Goal: Transaction & Acquisition: Download file/media

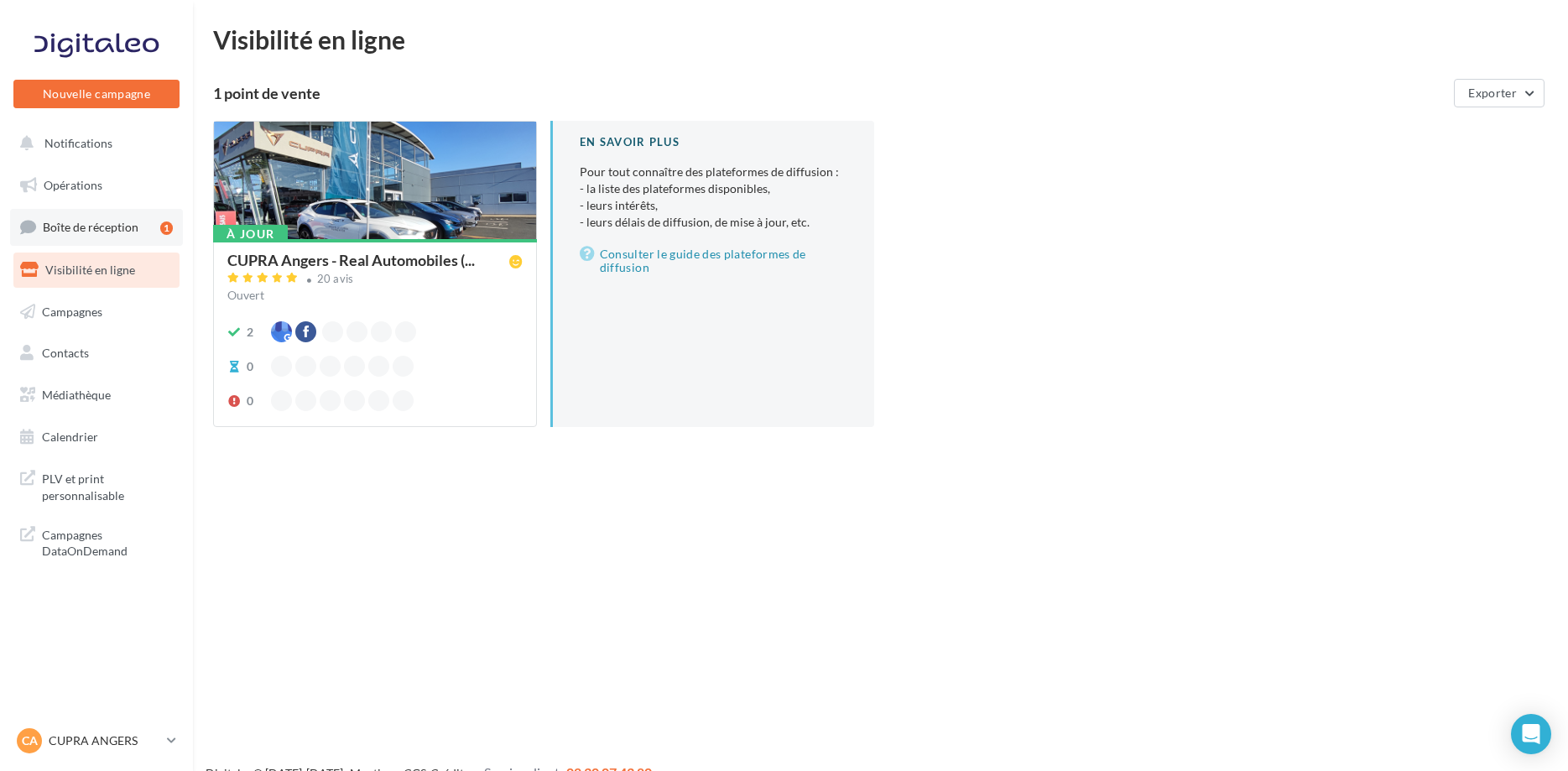
click at [149, 215] on link "Boîte de réception 1" at bounding box center [97, 227] width 173 height 36
click at [152, 187] on link "Opérations" at bounding box center [97, 185] width 173 height 36
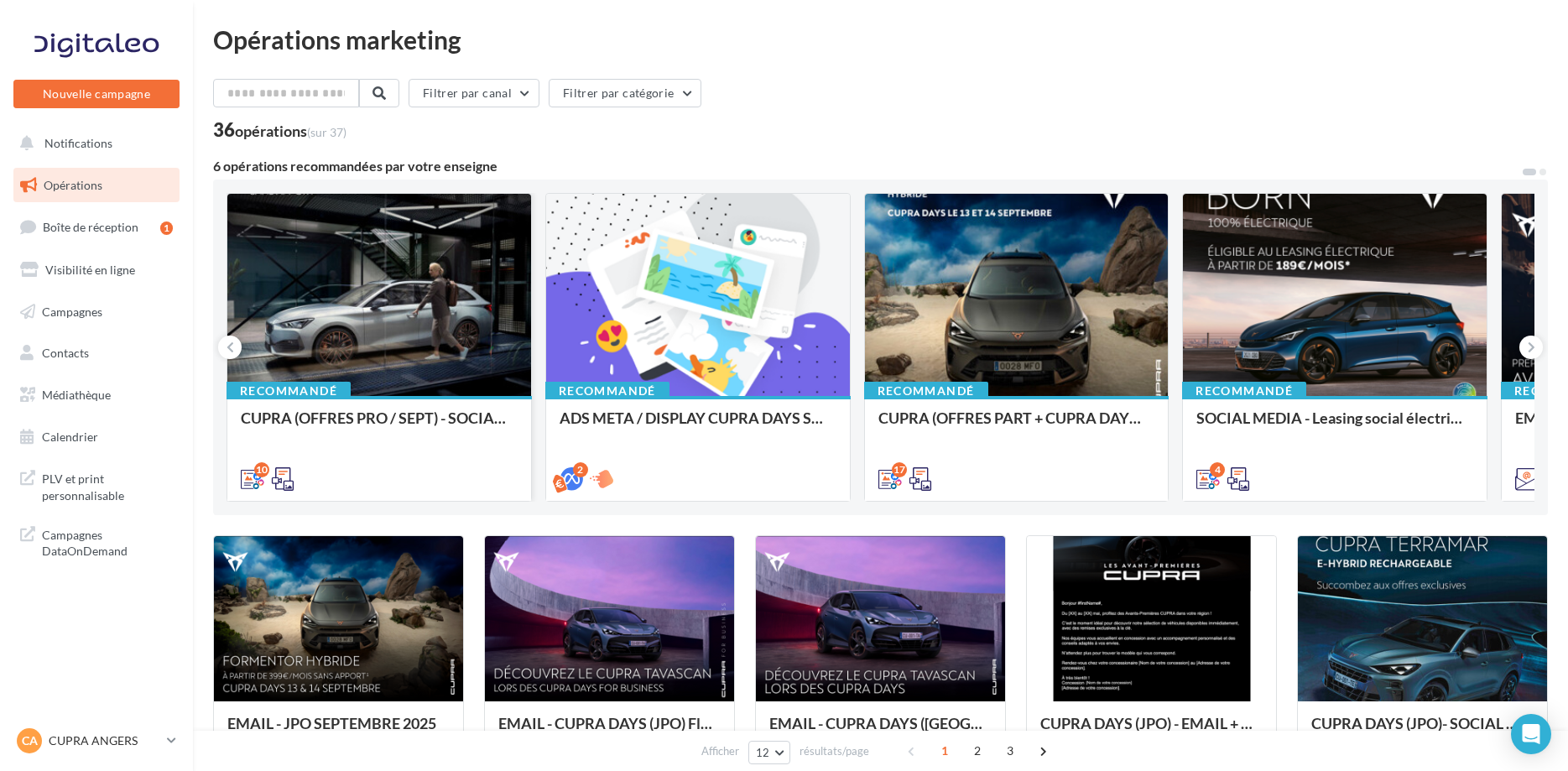
click at [423, 342] on div at bounding box center [378, 296] width 304 height 204
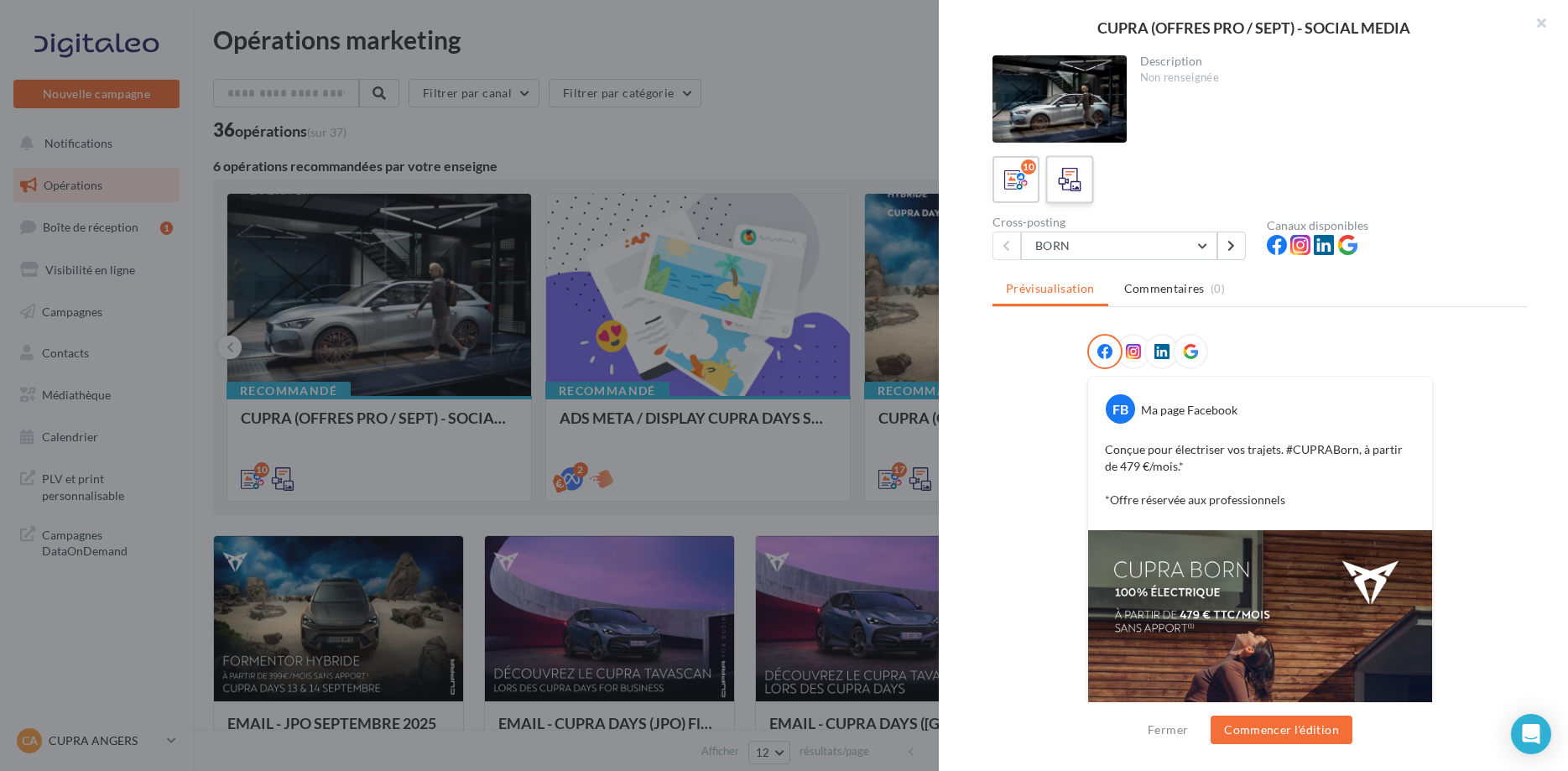
click at [1088, 188] on label at bounding box center [1069, 179] width 47 height 47
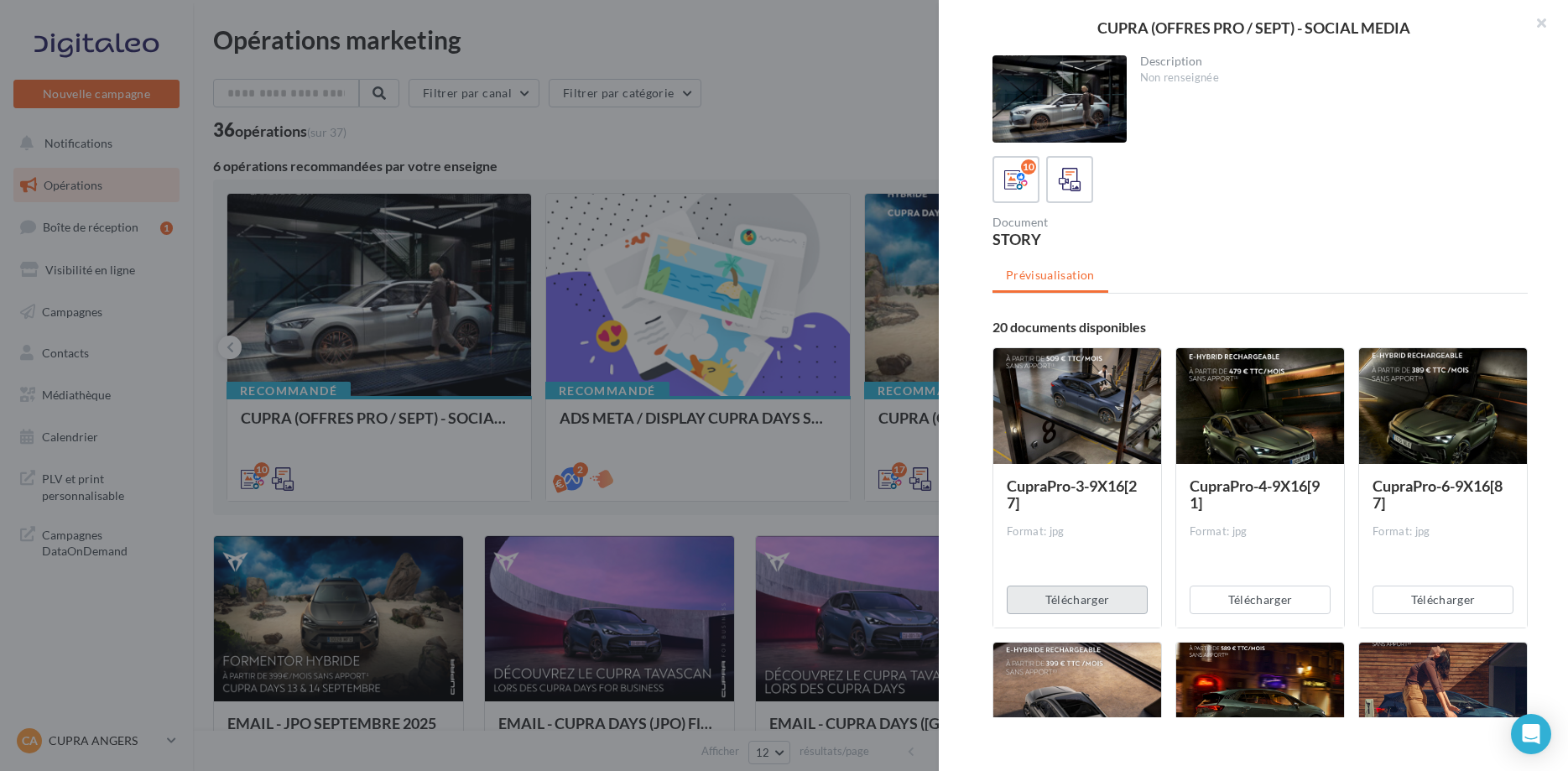
click at [1103, 601] on button "Télécharger" at bounding box center [1077, 599] width 141 height 28
click at [1241, 612] on button "Télécharger" at bounding box center [1260, 599] width 141 height 28
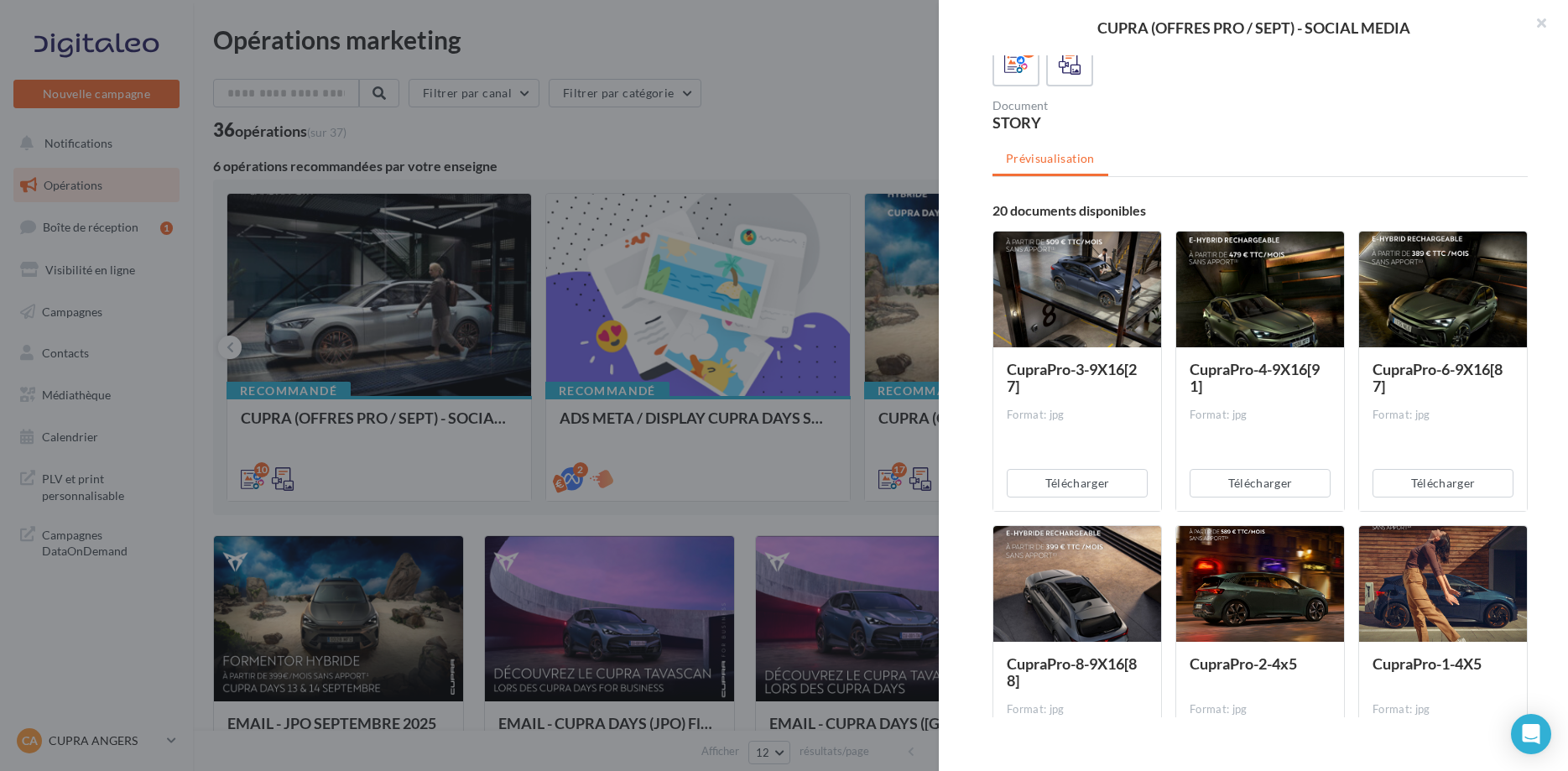
scroll to position [171, 0]
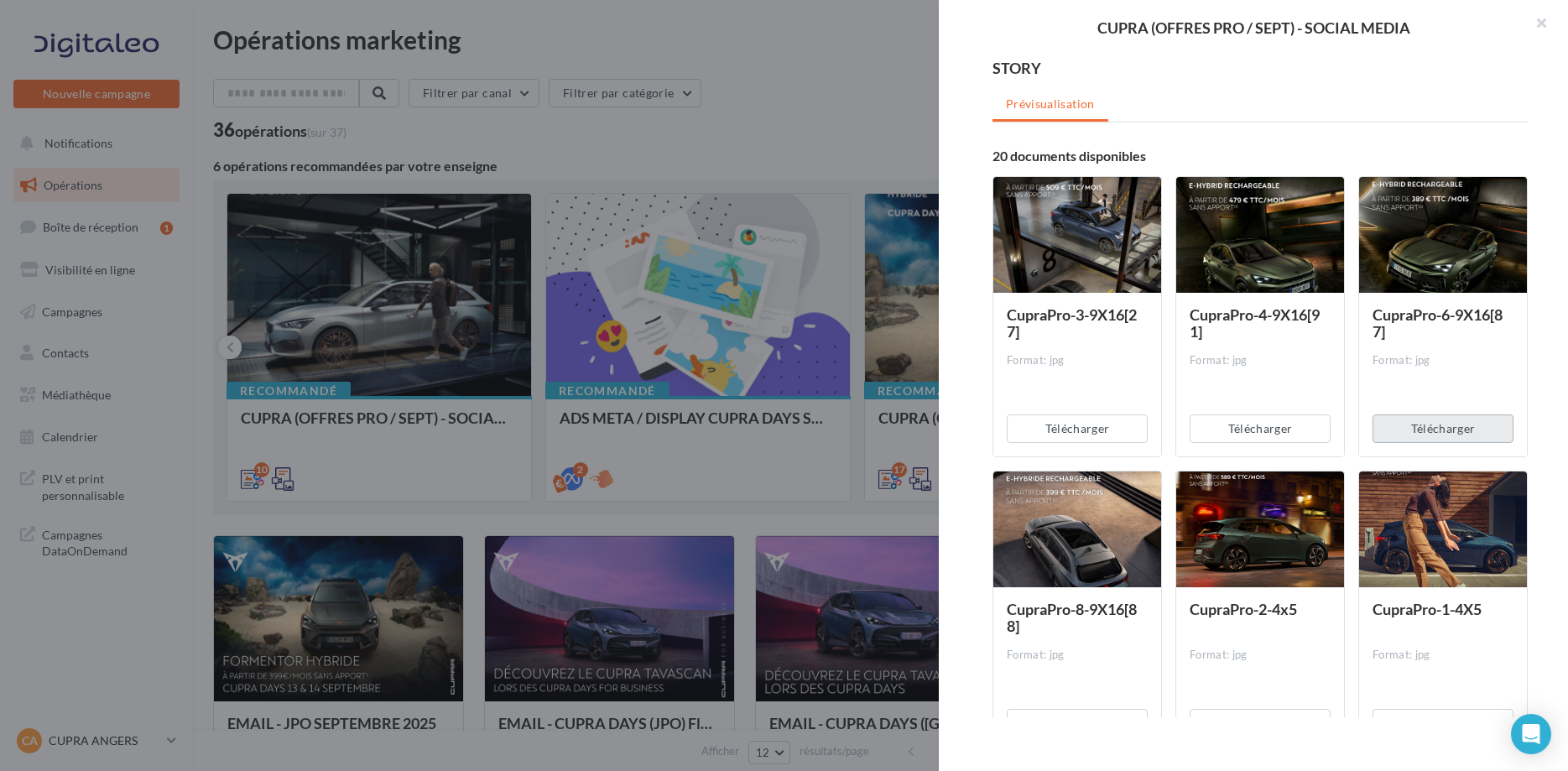
click at [1443, 428] on button "Télécharger" at bounding box center [1443, 428] width 141 height 28
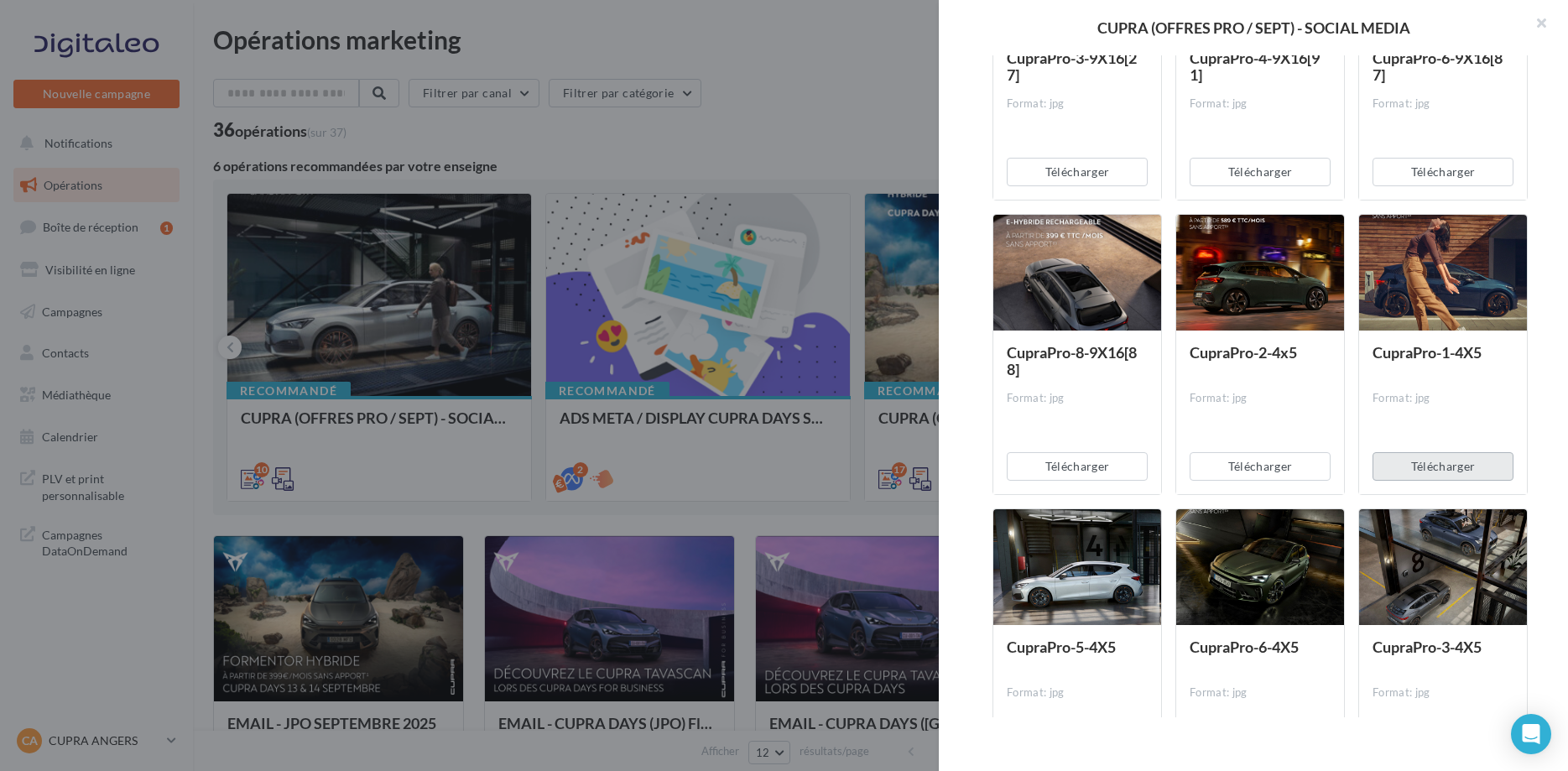
click at [1445, 455] on button "Télécharger" at bounding box center [1443, 466] width 141 height 28
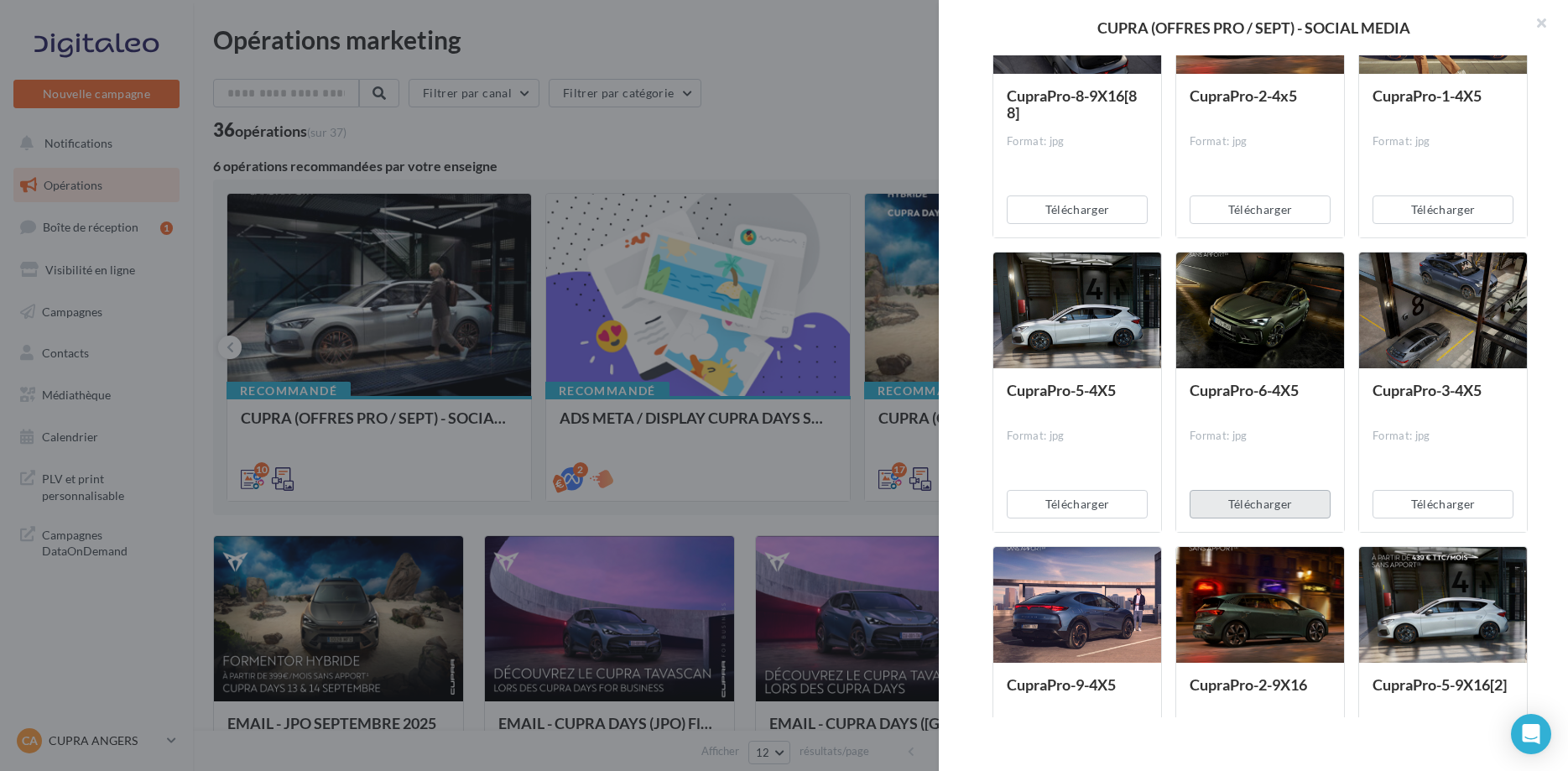
click at [1268, 500] on button "Télécharger" at bounding box center [1260, 503] width 141 height 28
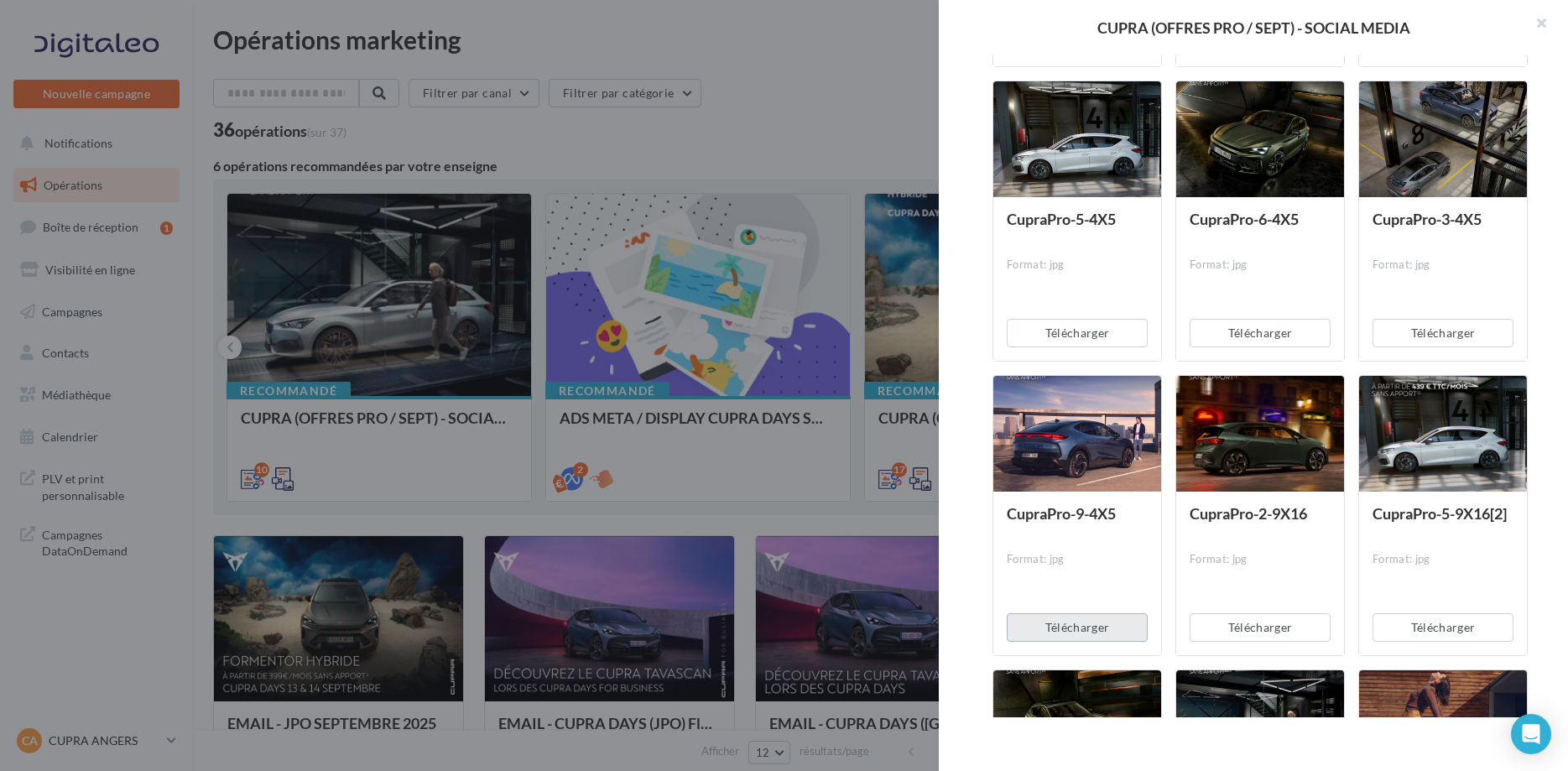
click at [1079, 632] on button "Télécharger" at bounding box center [1077, 627] width 141 height 28
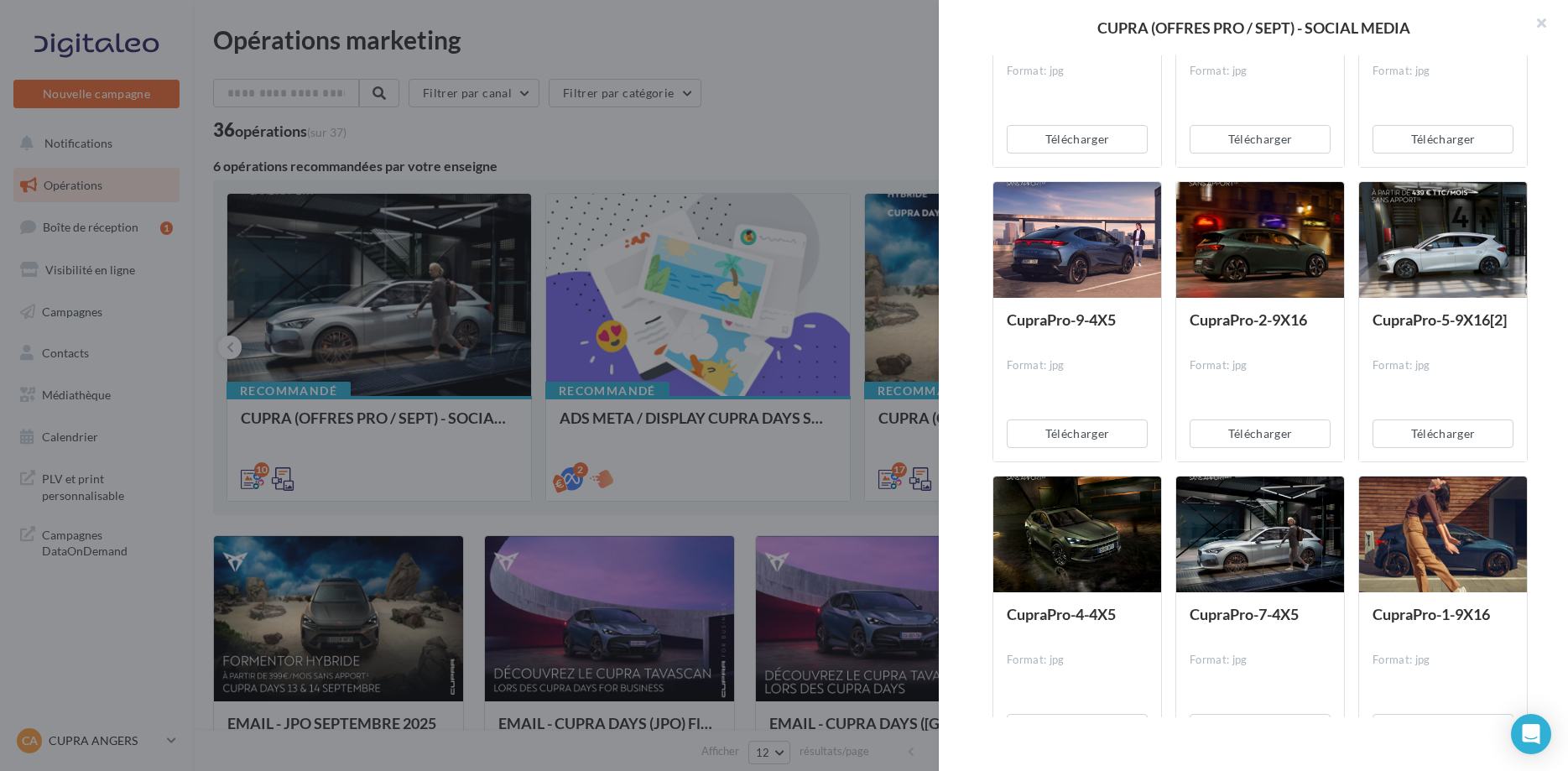
scroll to position [1112, 0]
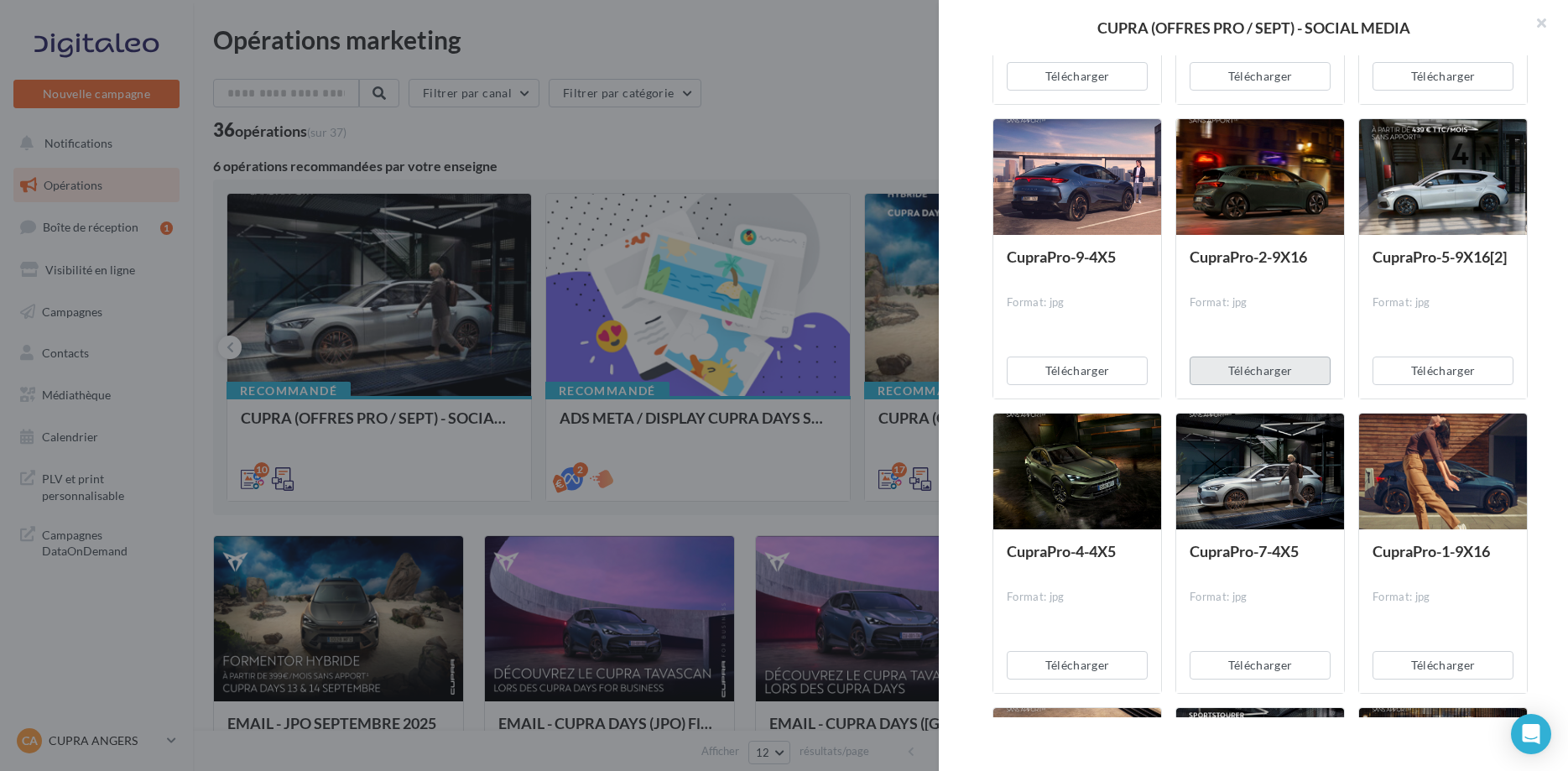
click at [1311, 368] on button "Télécharger" at bounding box center [1260, 370] width 141 height 28
click at [1135, 664] on button "Télécharger" at bounding box center [1077, 664] width 141 height 28
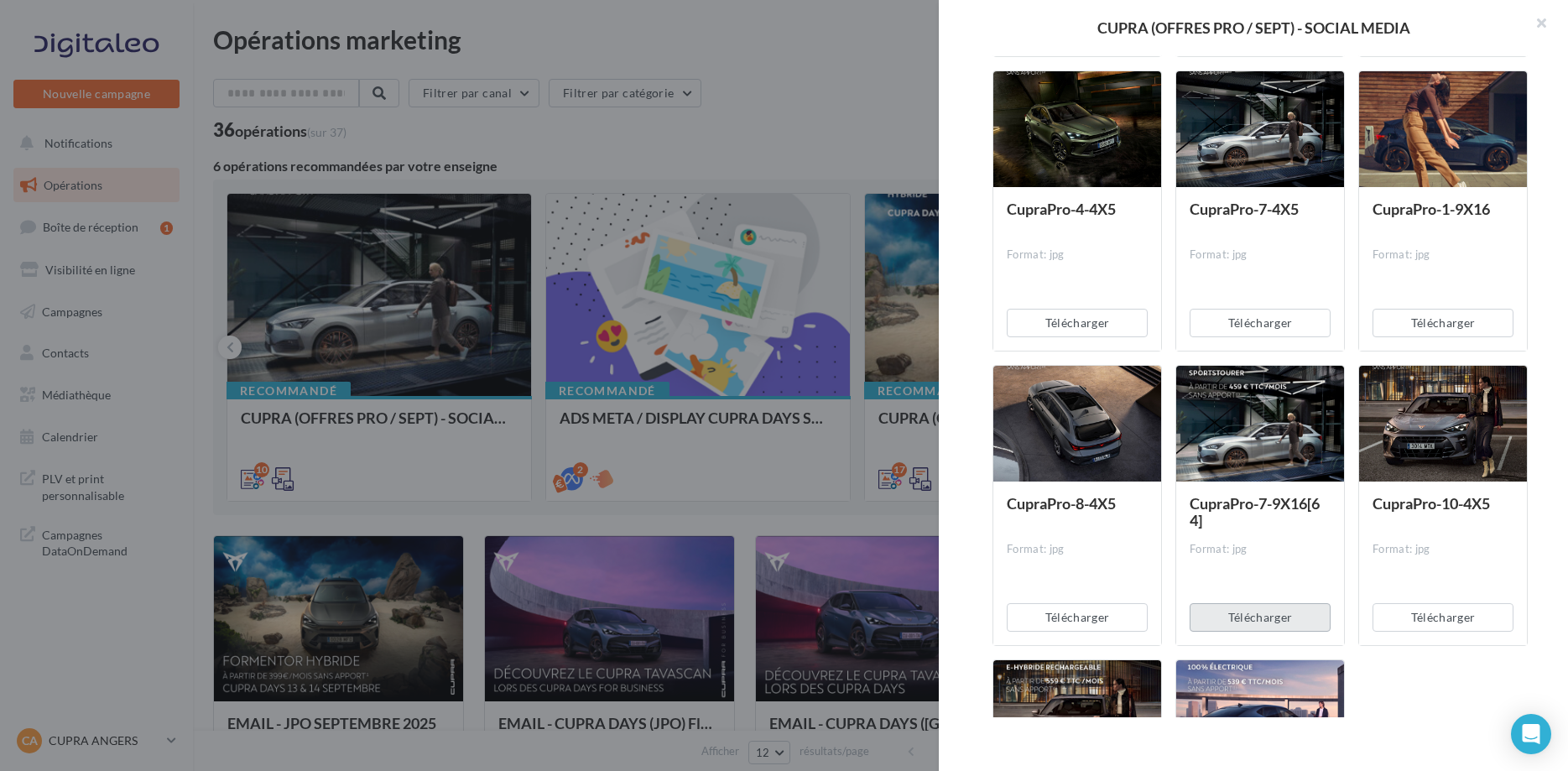
drag, startPoint x: 1270, startPoint y: 622, endPoint x: 1434, endPoint y: 603, distance: 165.1
click at [1274, 622] on button "Télécharger" at bounding box center [1260, 617] width 141 height 28
drag, startPoint x: 1434, startPoint y: 603, endPoint x: 1418, endPoint y: 613, distance: 18.9
click at [1434, 602] on div "Télécharger" at bounding box center [1443, 617] width 168 height 56
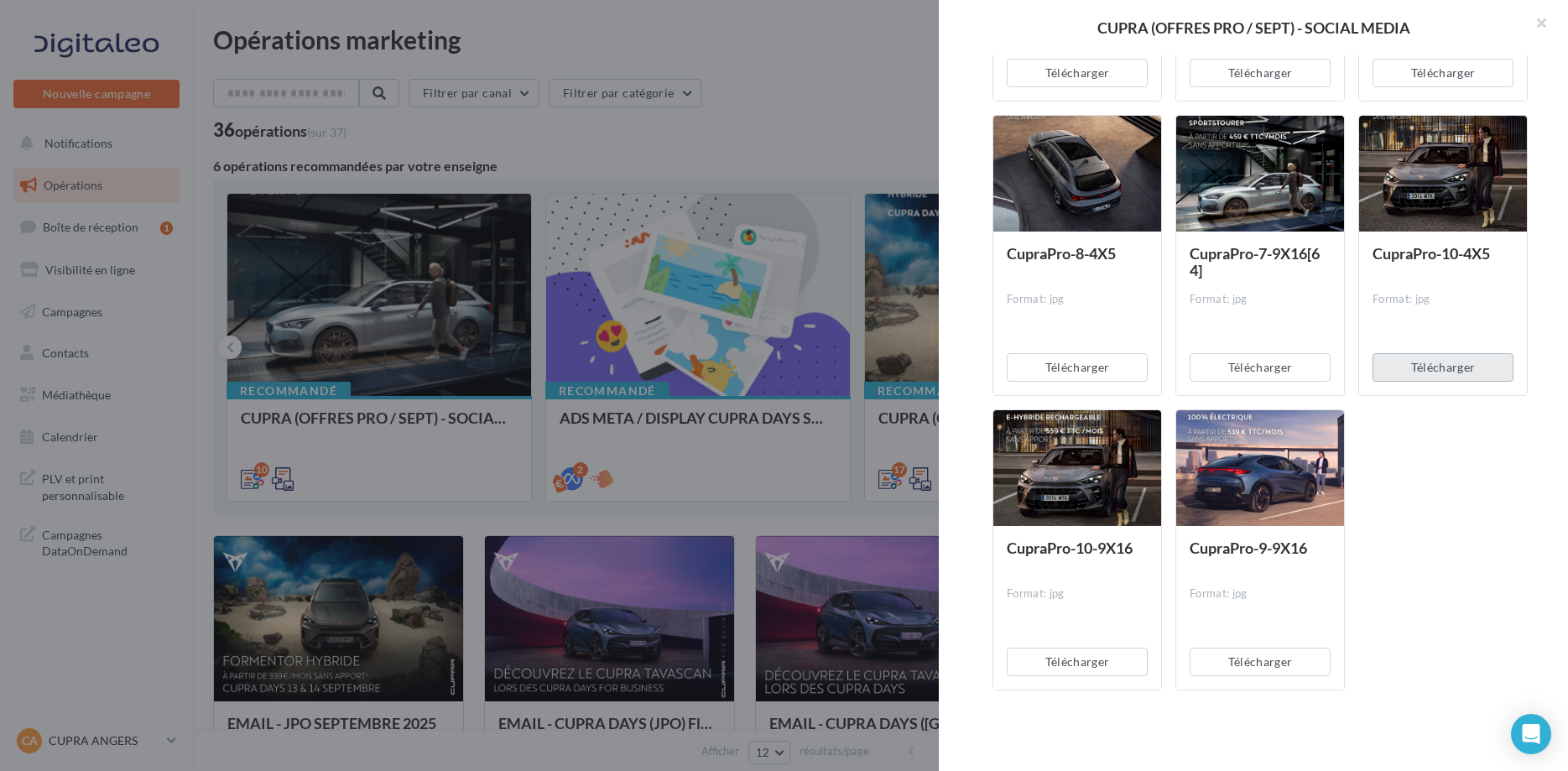
click at [1466, 371] on button "Télécharger" at bounding box center [1443, 366] width 141 height 28
click at [1266, 653] on button "Télécharger" at bounding box center [1260, 661] width 141 height 28
click at [697, 433] on div at bounding box center [784, 386] width 1568 height 771
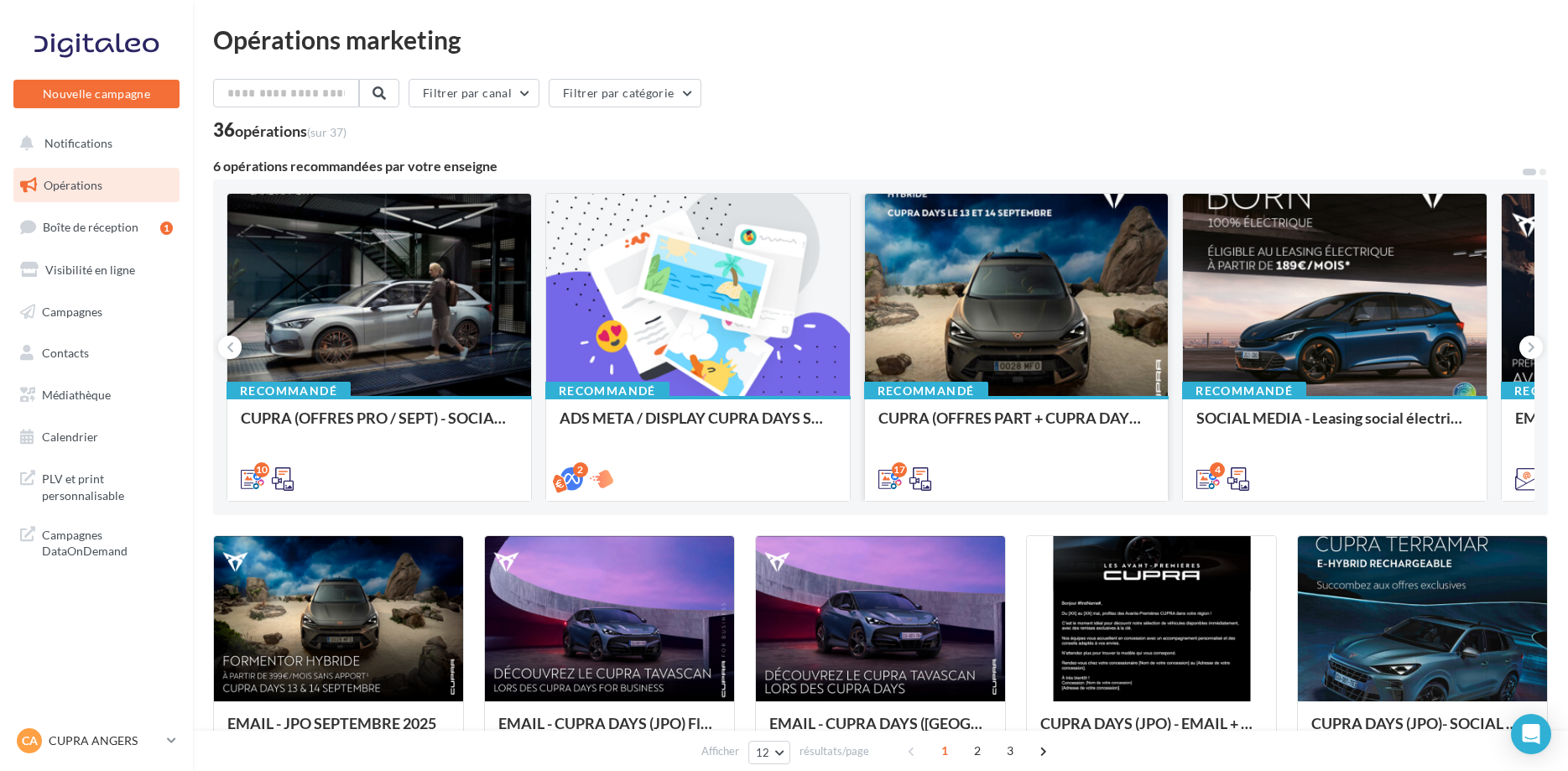
click at [984, 306] on div at bounding box center [1016, 296] width 304 height 204
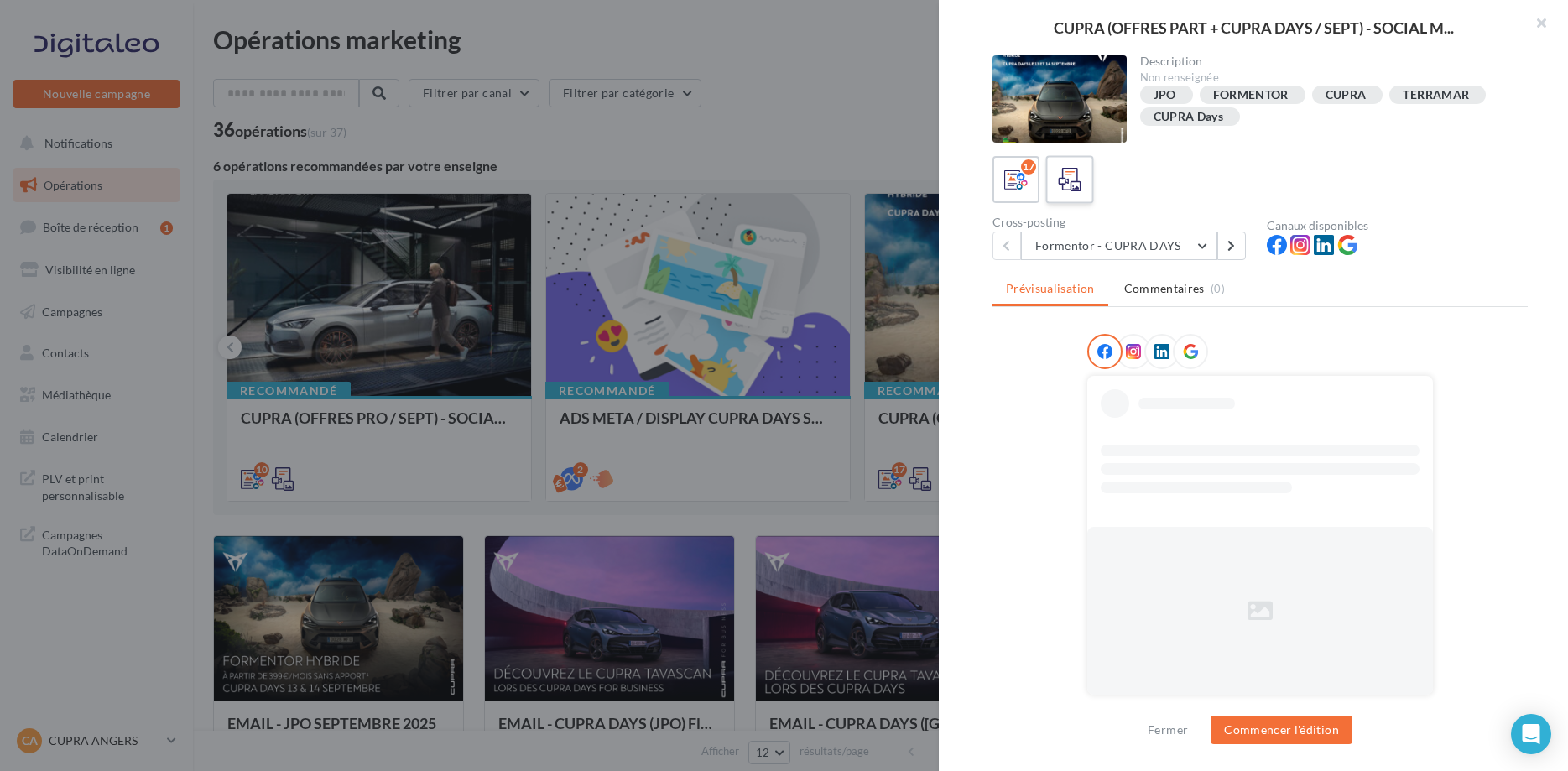
click at [1077, 159] on label at bounding box center [1069, 179] width 47 height 47
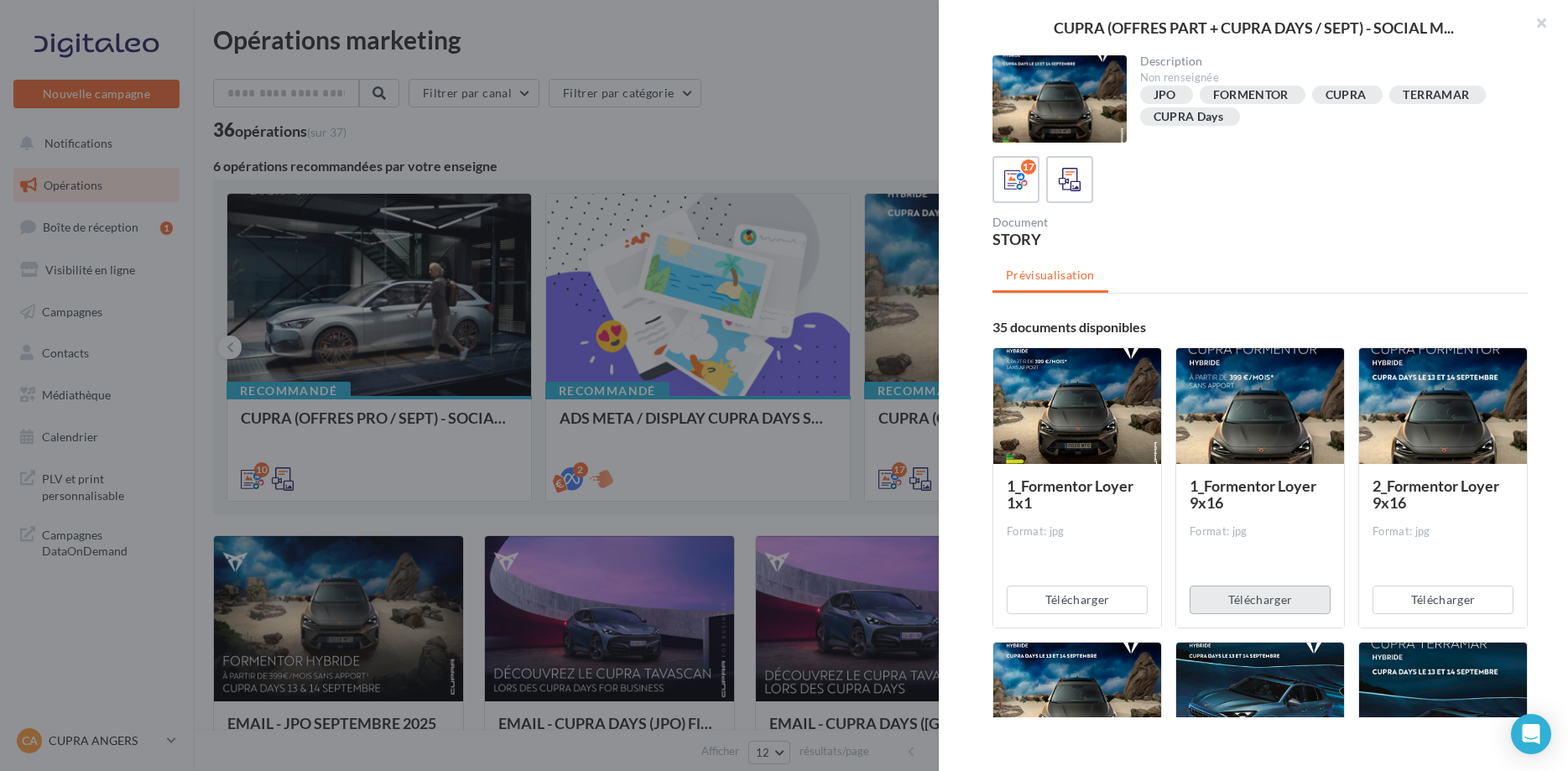
click at [1251, 599] on button "Télécharger" at bounding box center [1260, 599] width 141 height 28
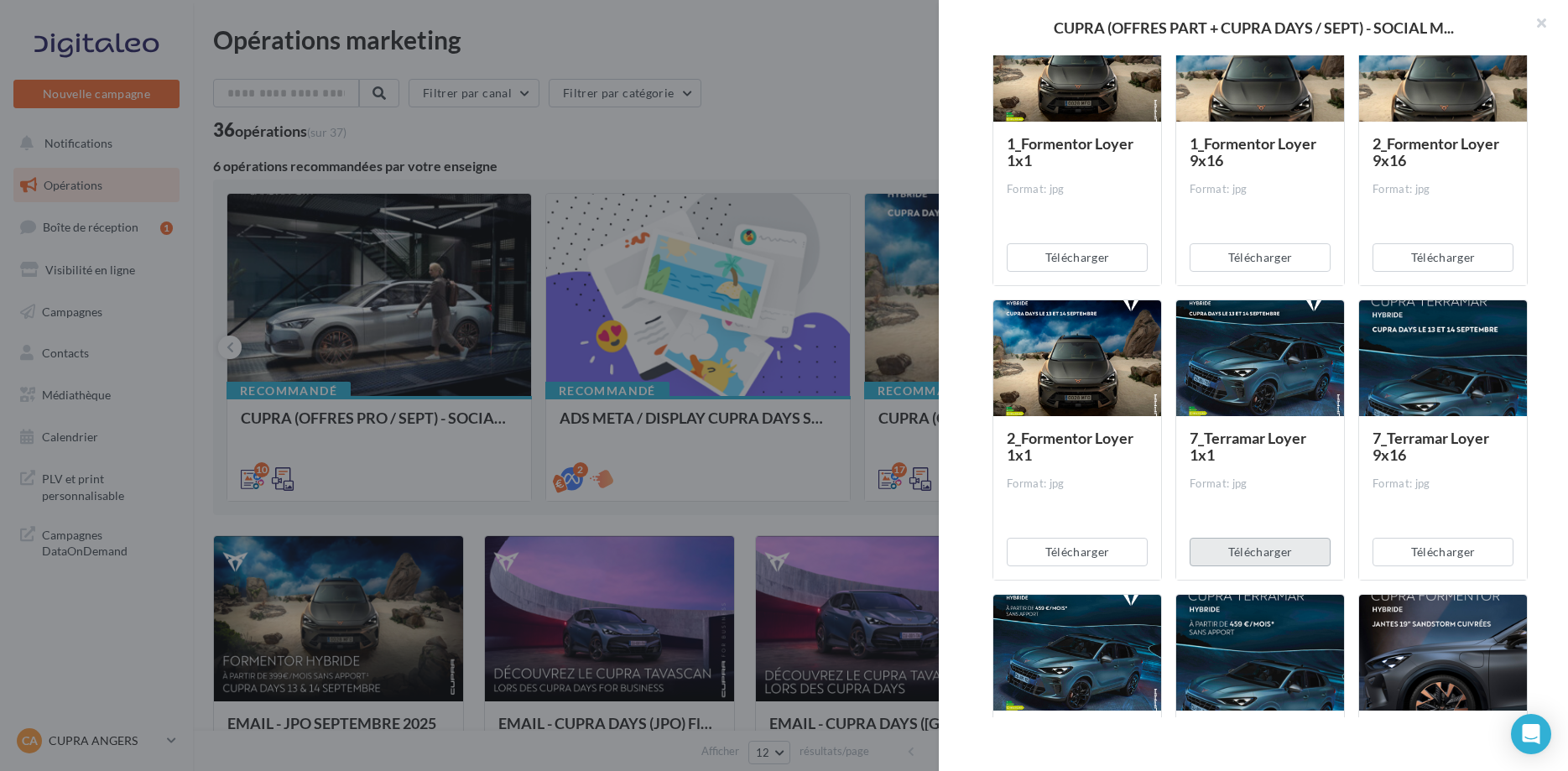
click at [1297, 560] on button "Télécharger" at bounding box center [1260, 551] width 141 height 28
click at [1482, 547] on button "Télécharger" at bounding box center [1443, 551] width 141 height 28
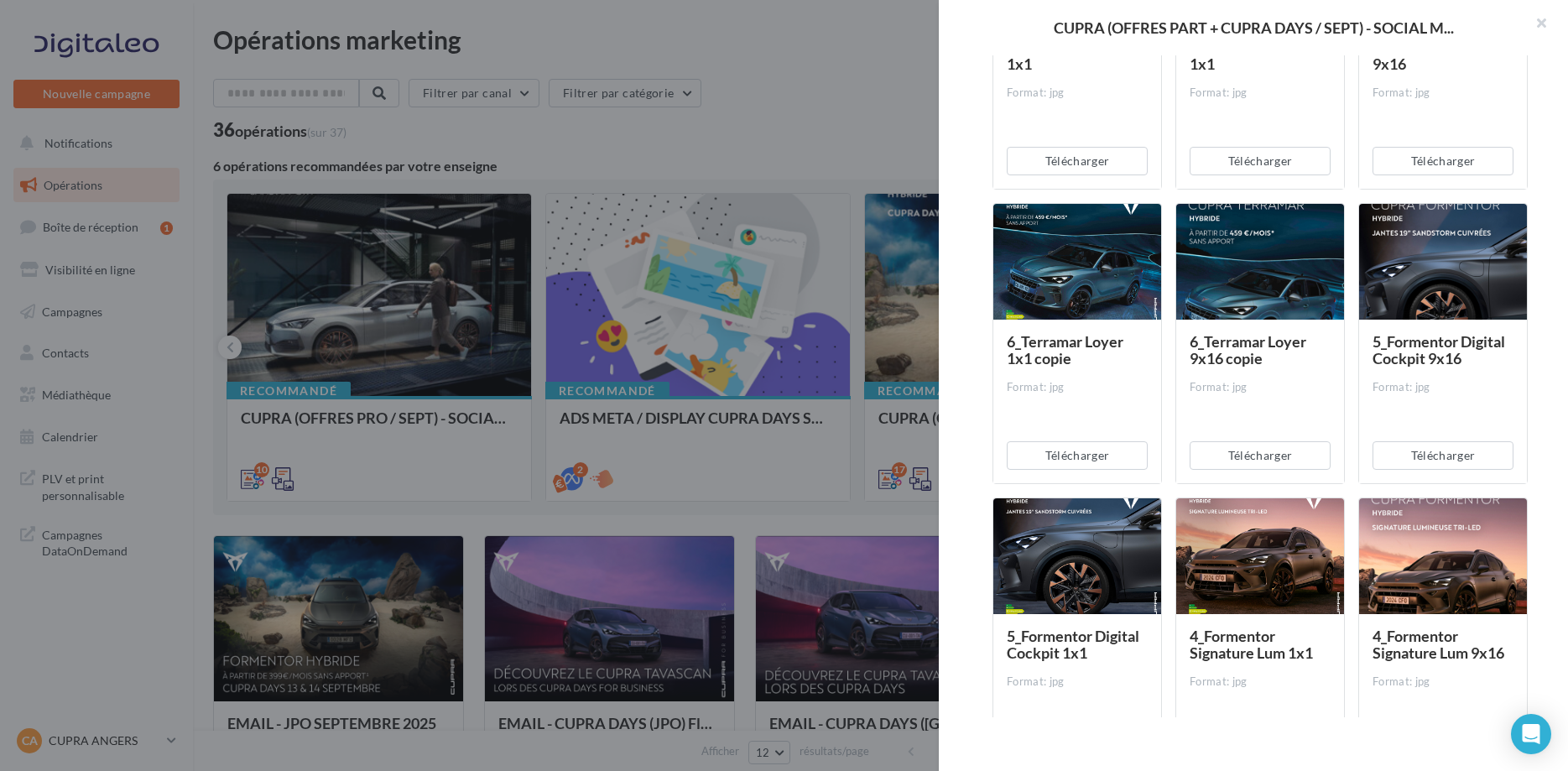
scroll to position [770, 0]
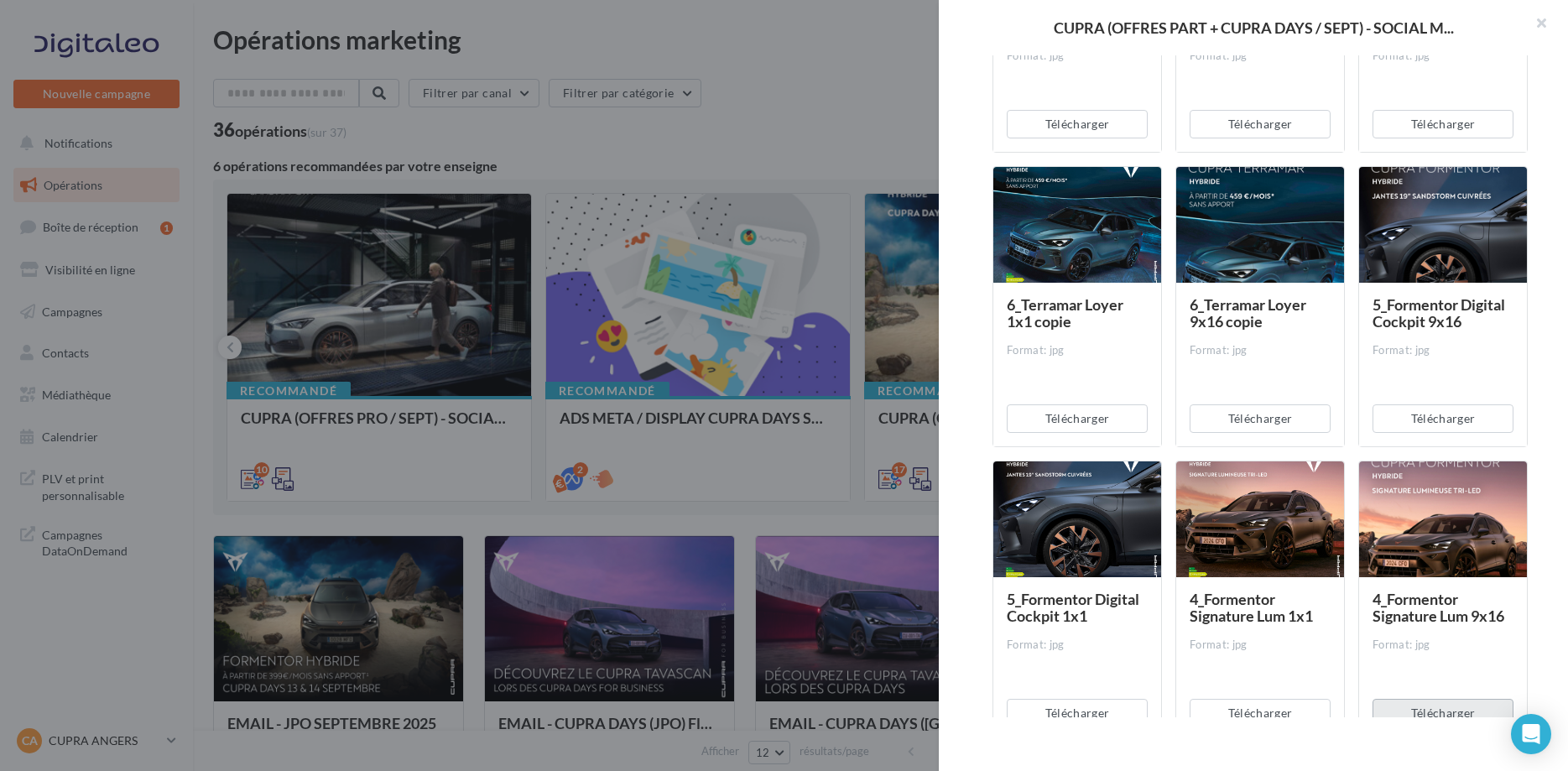
click at [1439, 707] on button "Télécharger" at bounding box center [1443, 713] width 141 height 28
drag, startPoint x: 1267, startPoint y: 720, endPoint x: 1221, endPoint y: 720, distance: 46.0
click at [1265, 720] on div "CUPRA (OFFRES PART + CUPRA DAYS / SEPT) - SOCIAL M... Description Non renseigné…" at bounding box center [1253, 386] width 629 height 771
click at [1234, 710] on button "Télécharger" at bounding box center [1260, 713] width 141 height 28
click at [1094, 719] on div "CUPRA (OFFRES PART + CUPRA DAYS / SEPT) - SOCIAL M... Description Non renseigné…" at bounding box center [1253, 386] width 629 height 771
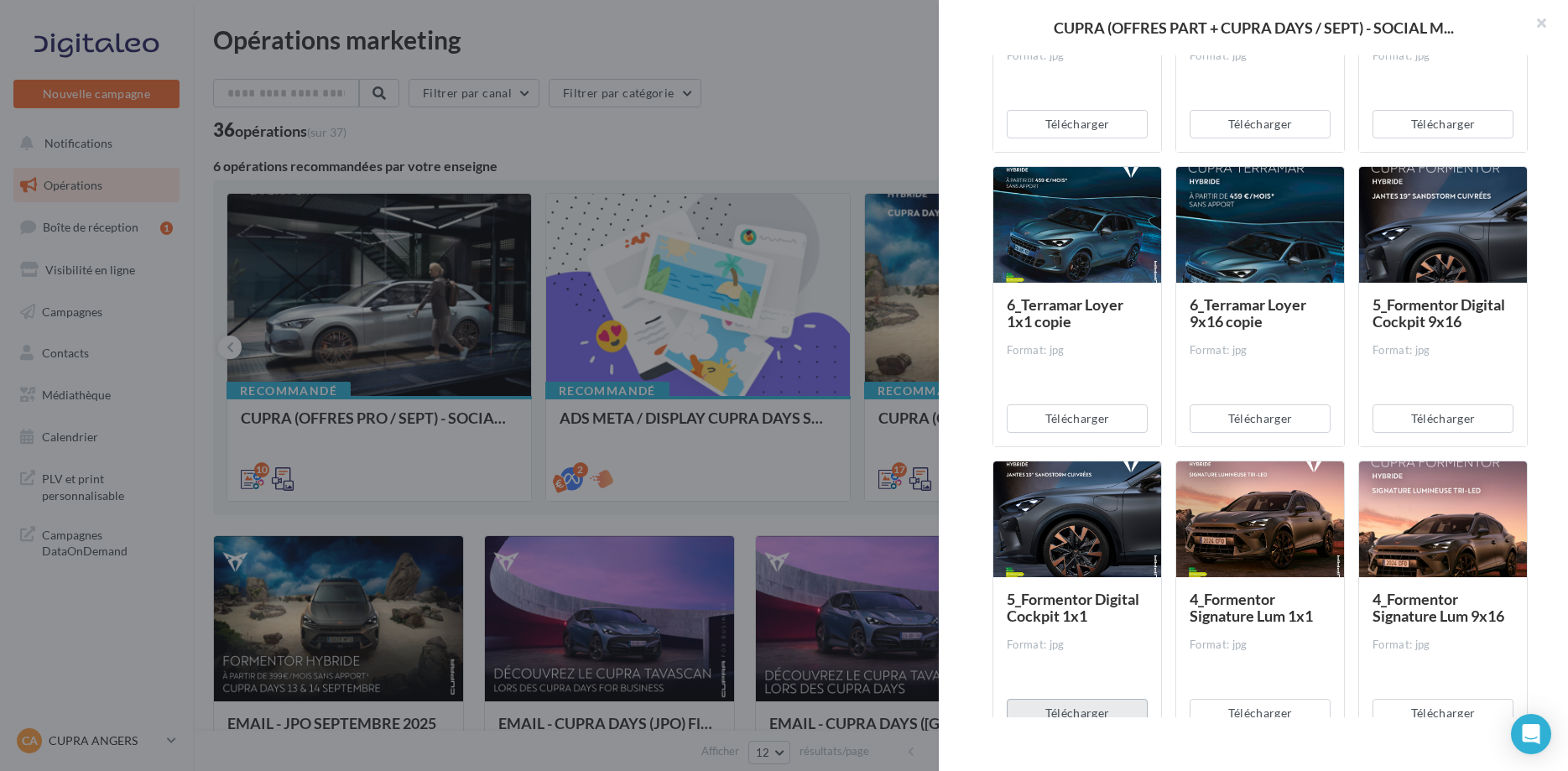
click at [1103, 701] on button "Télécharger" at bounding box center [1077, 713] width 141 height 28
click at [800, 537] on div at bounding box center [784, 386] width 1568 height 771
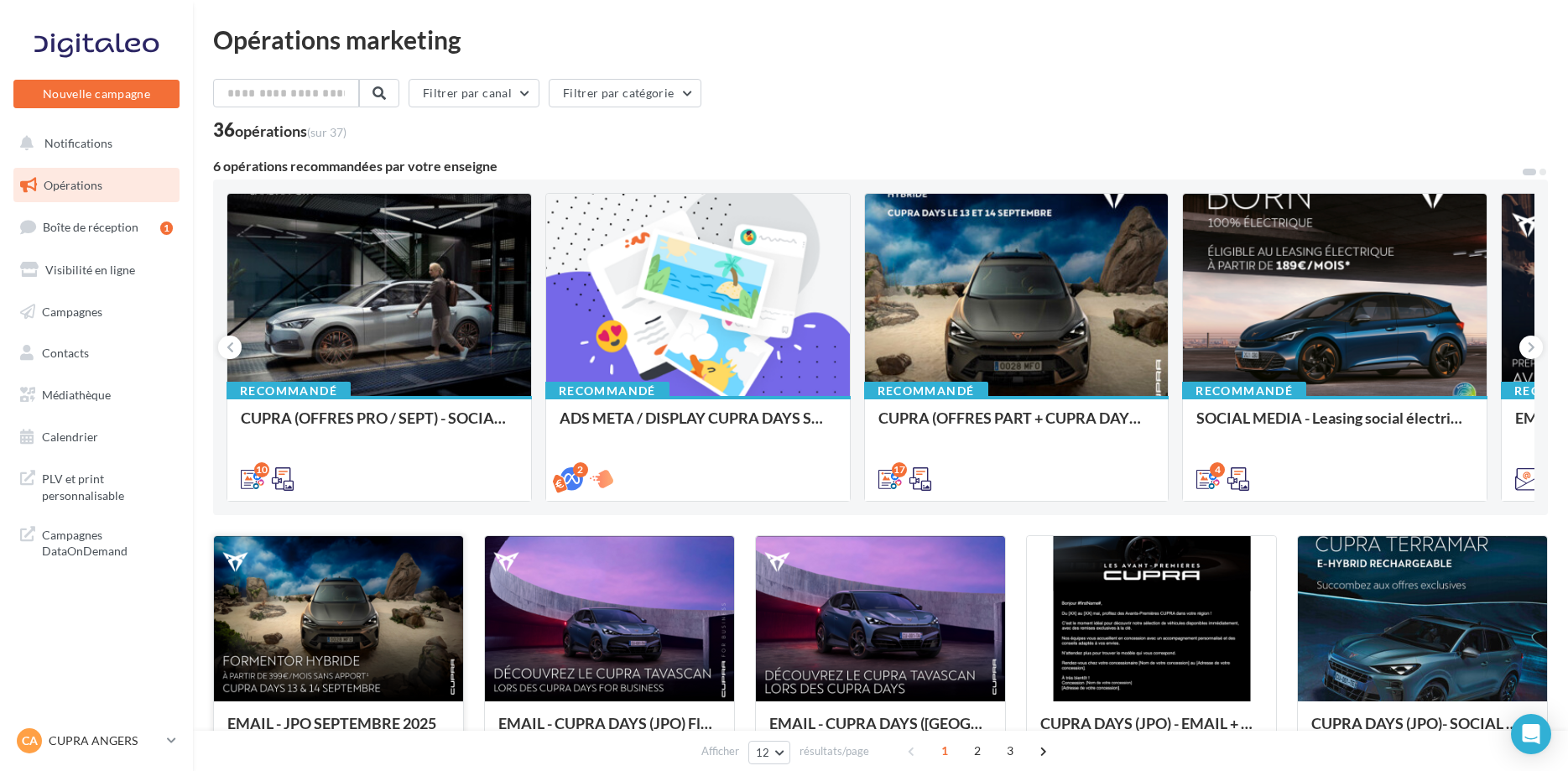
click at [329, 664] on div at bounding box center [338, 620] width 249 height 168
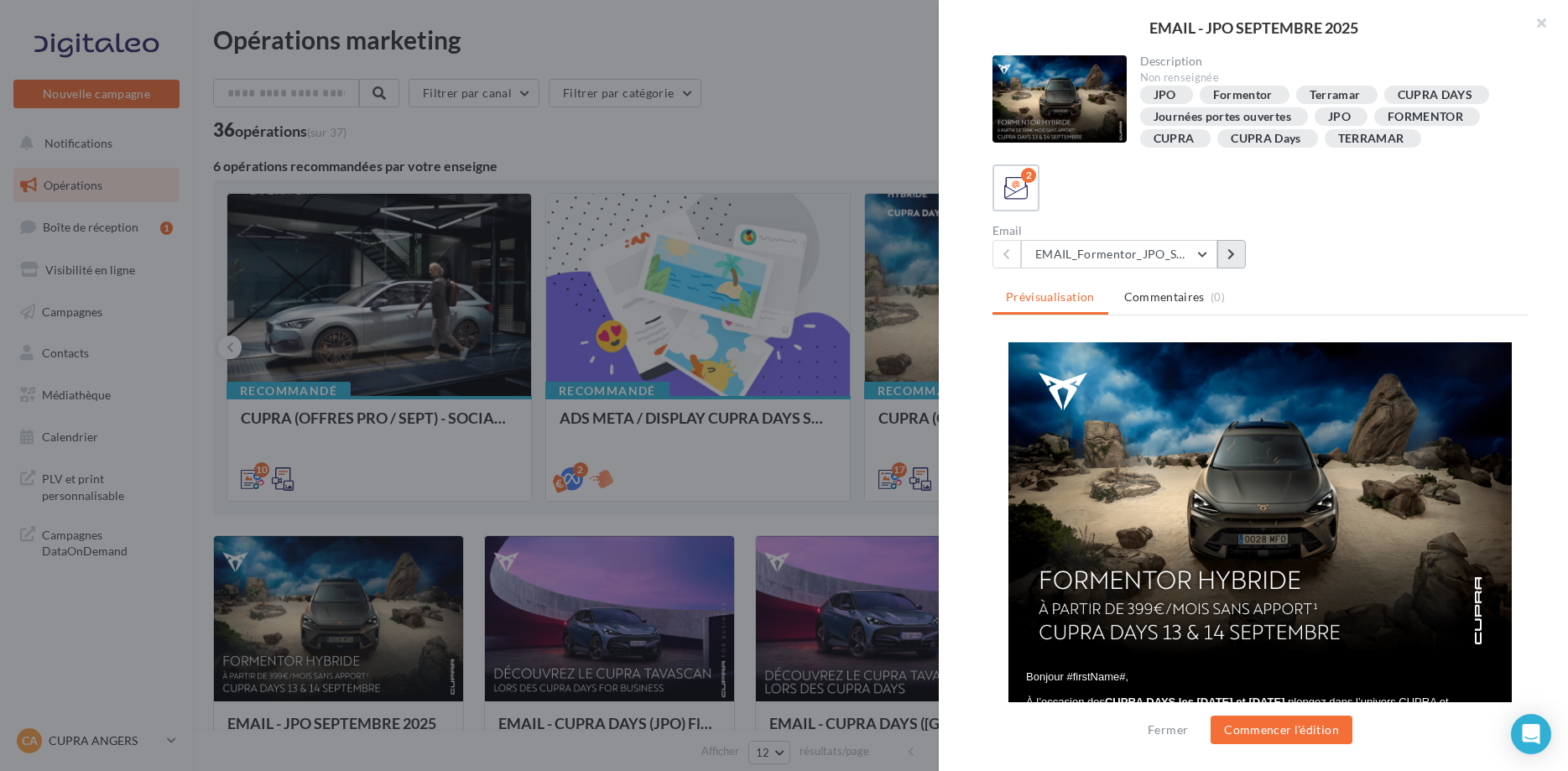
scroll to position [0, 0]
click at [1226, 247] on button at bounding box center [1231, 253] width 28 height 28
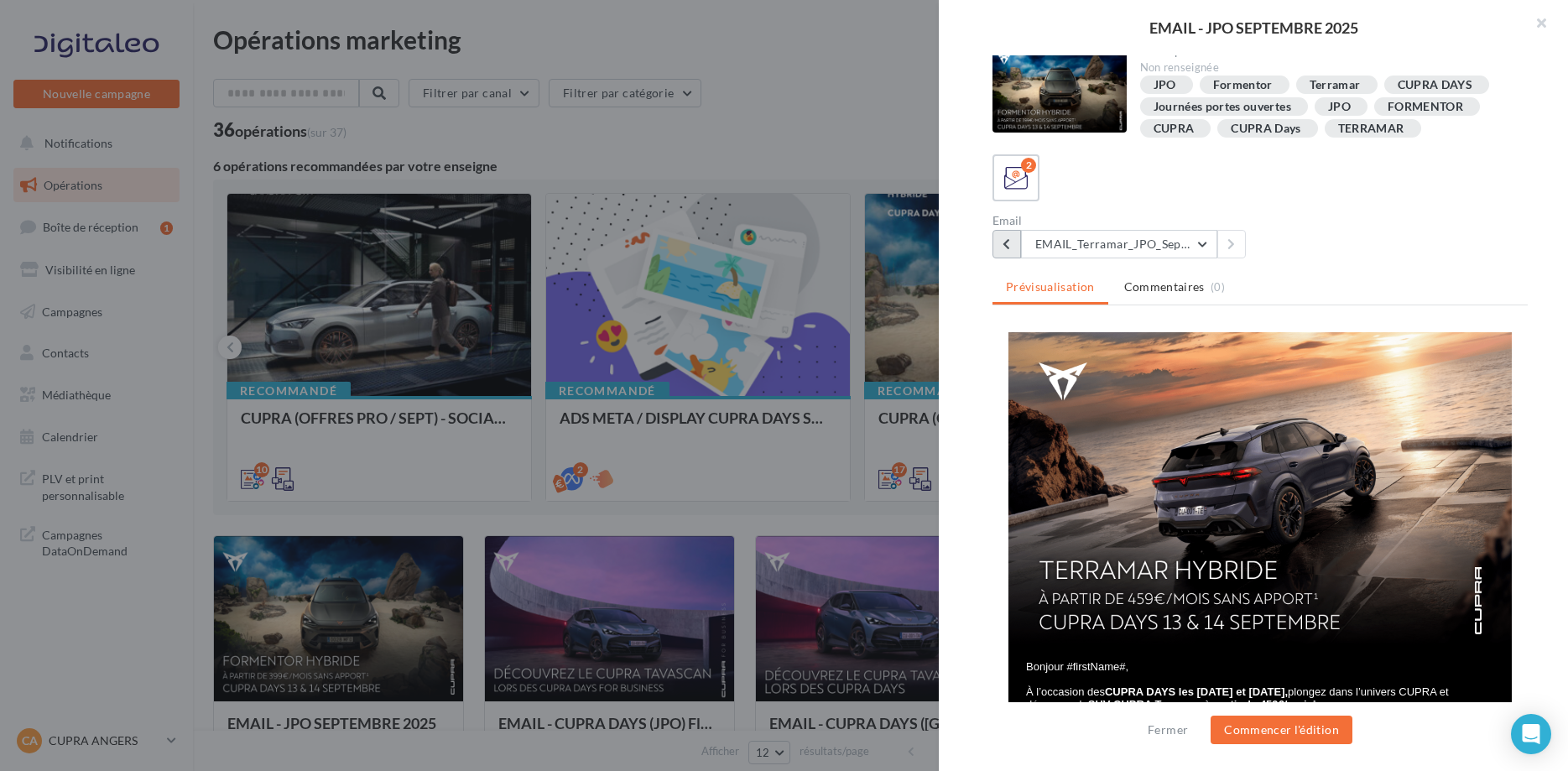
click at [1004, 249] on icon at bounding box center [1006, 243] width 7 height 12
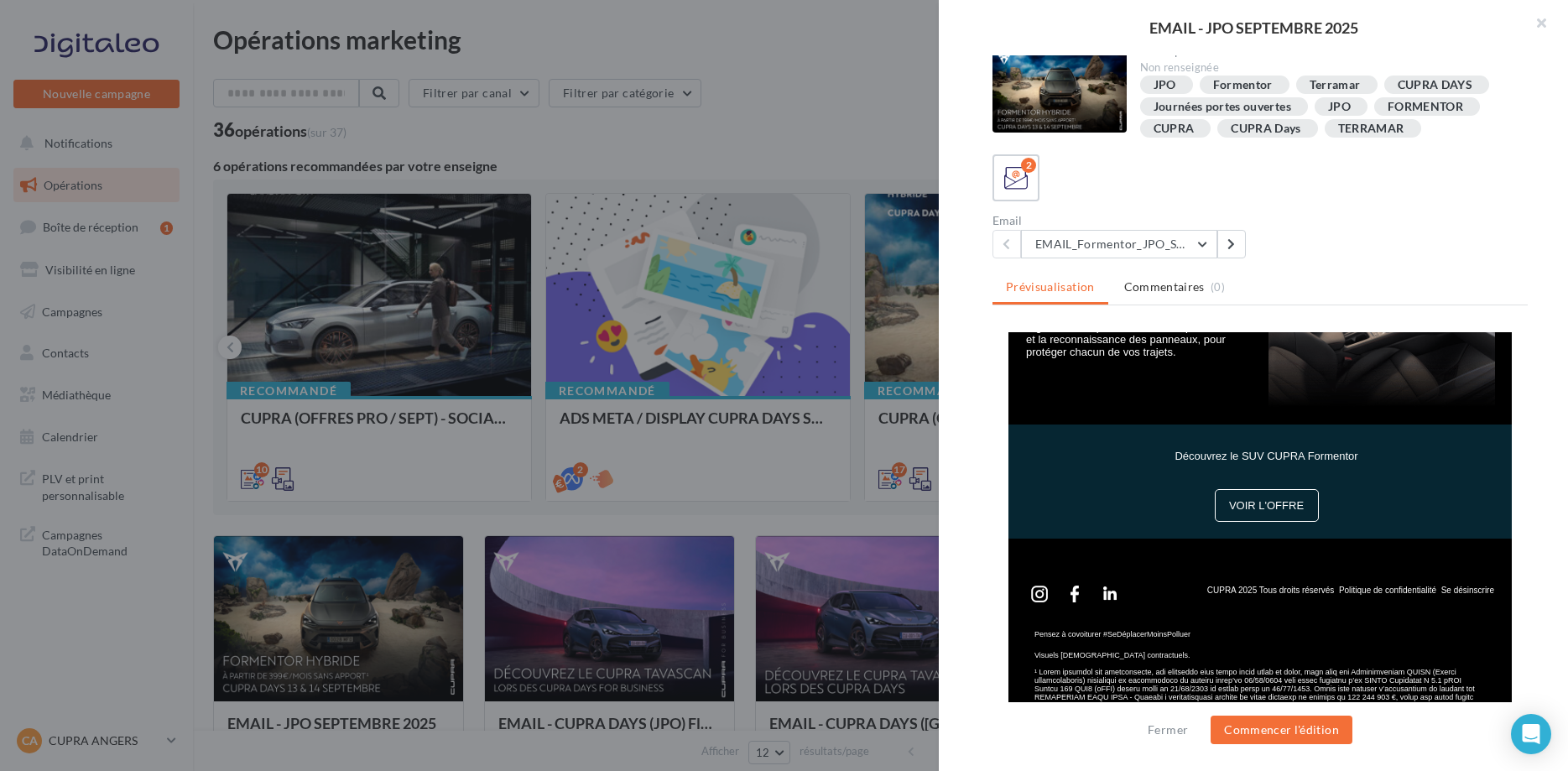
scroll to position [1026, 0]
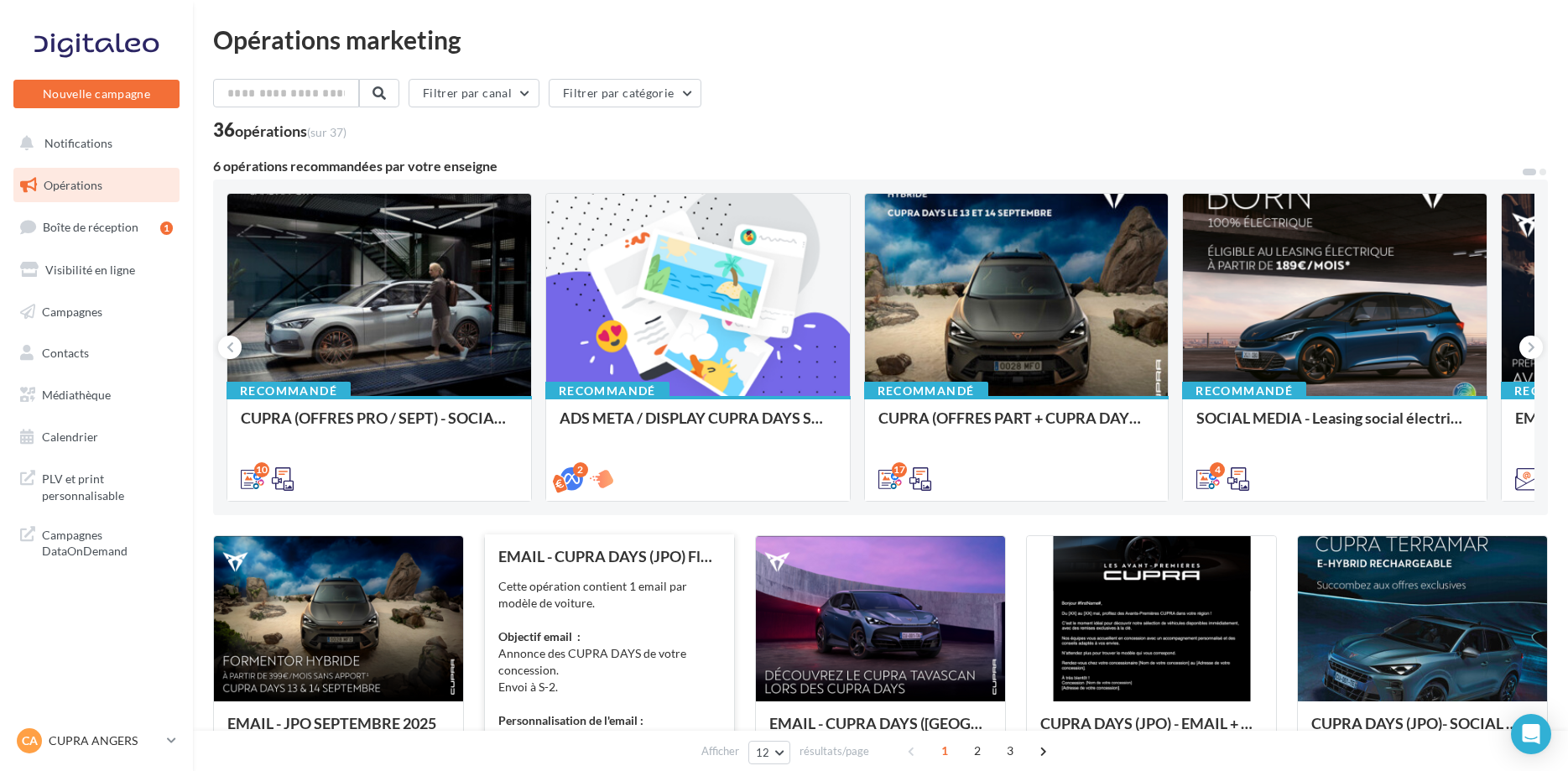
click at [593, 563] on div "EMAIL - CUPRA DAYS (JPO) Fleet Générique" at bounding box center [610, 556] width 222 height 16
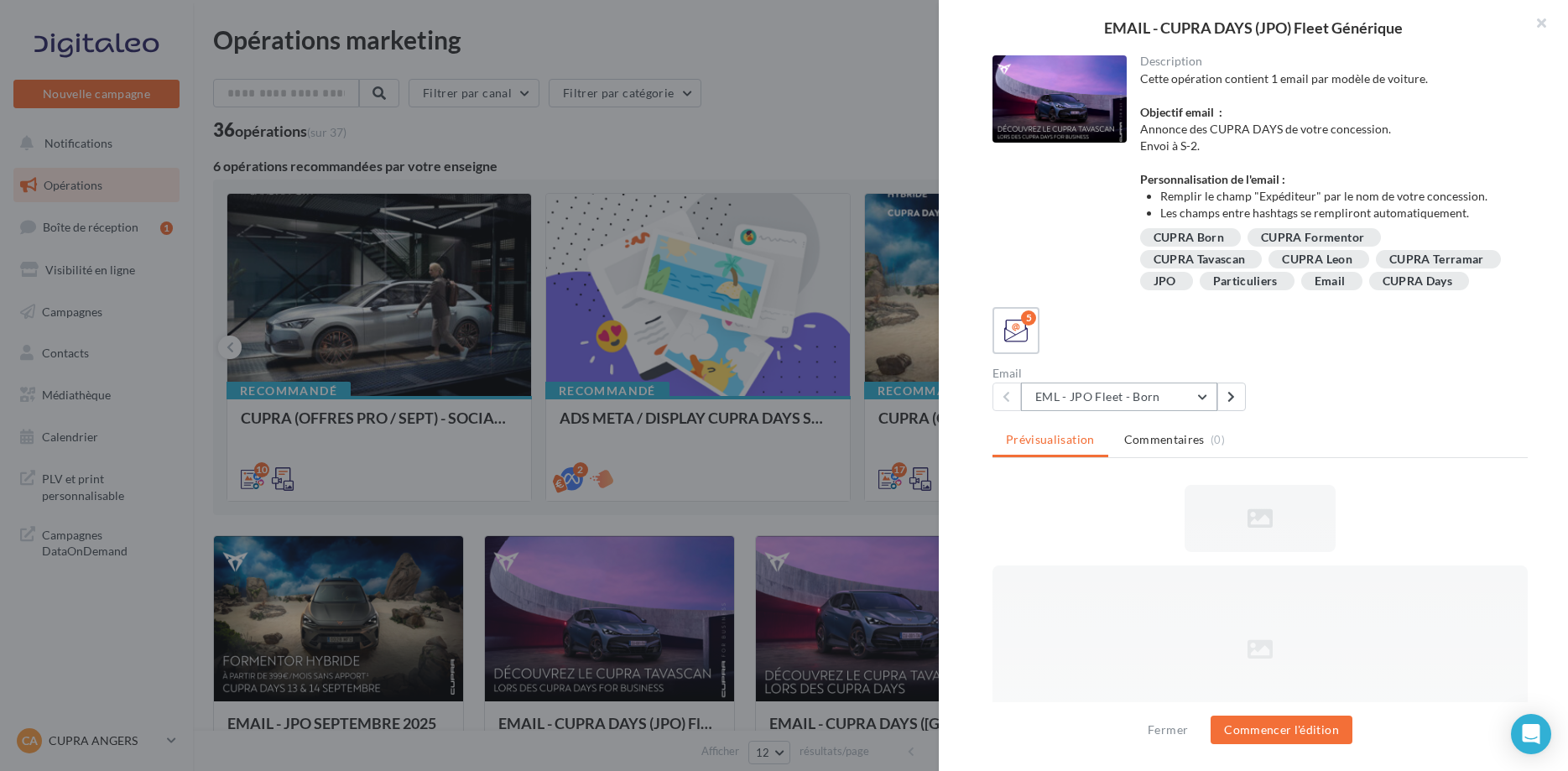
scroll to position [0, 0]
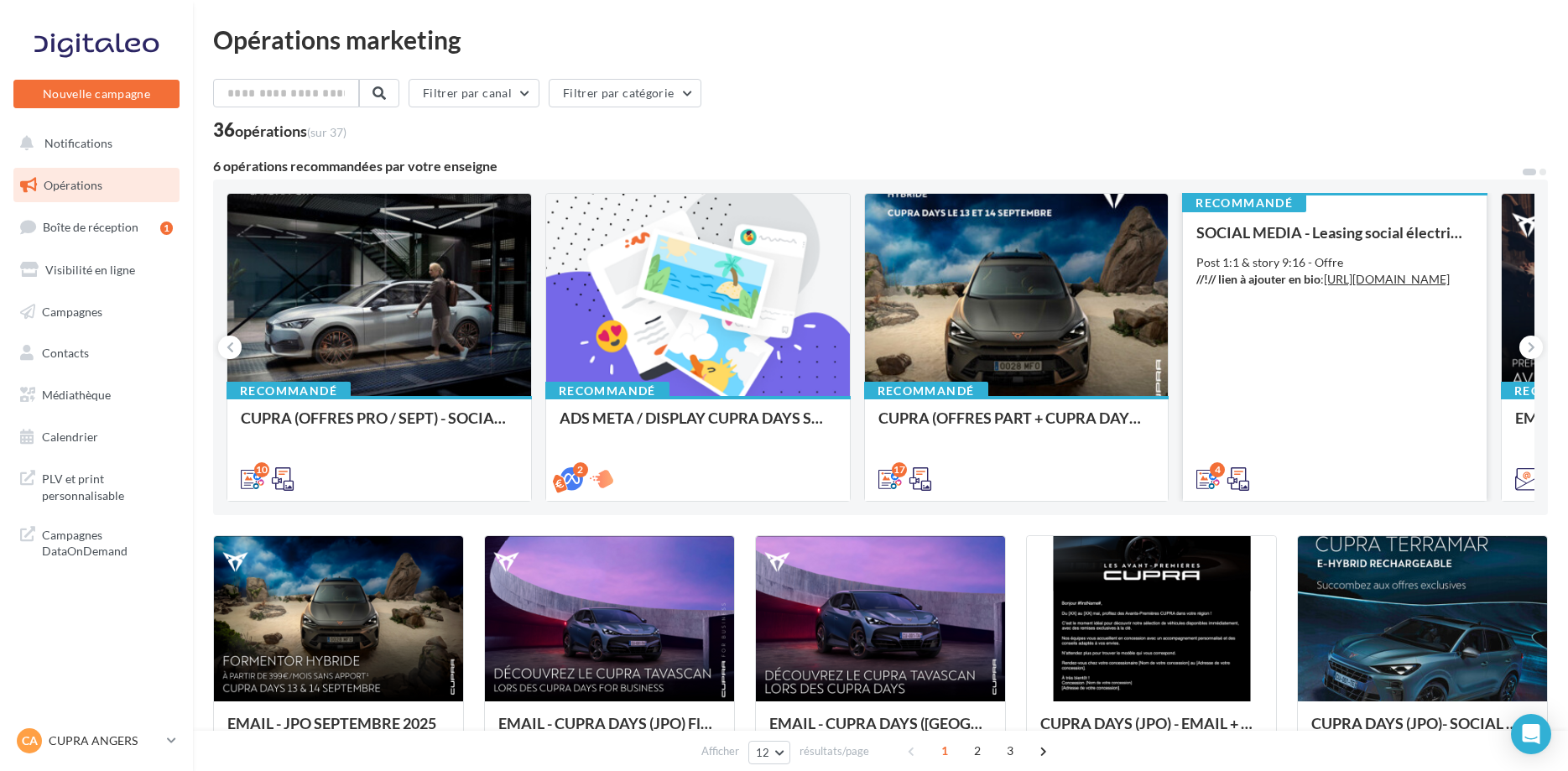
click at [1373, 258] on div "Post 1:1 & story 9:16 - Offre //!// lien à ajouter en bio : https://www.cupraof…" at bounding box center [1335, 271] width 277 height 34
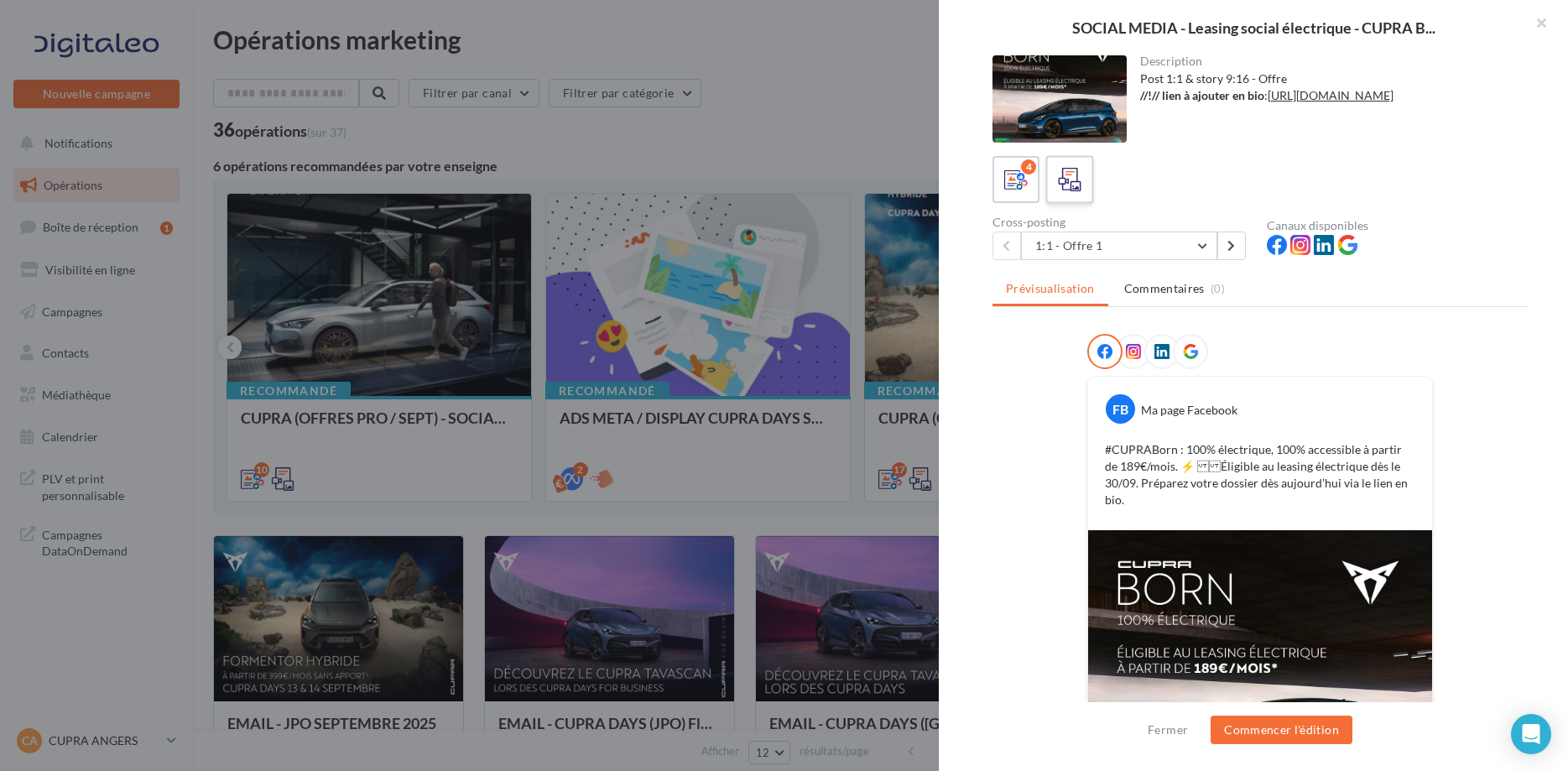
click at [1055, 170] on div at bounding box center [1070, 180] width 31 height 31
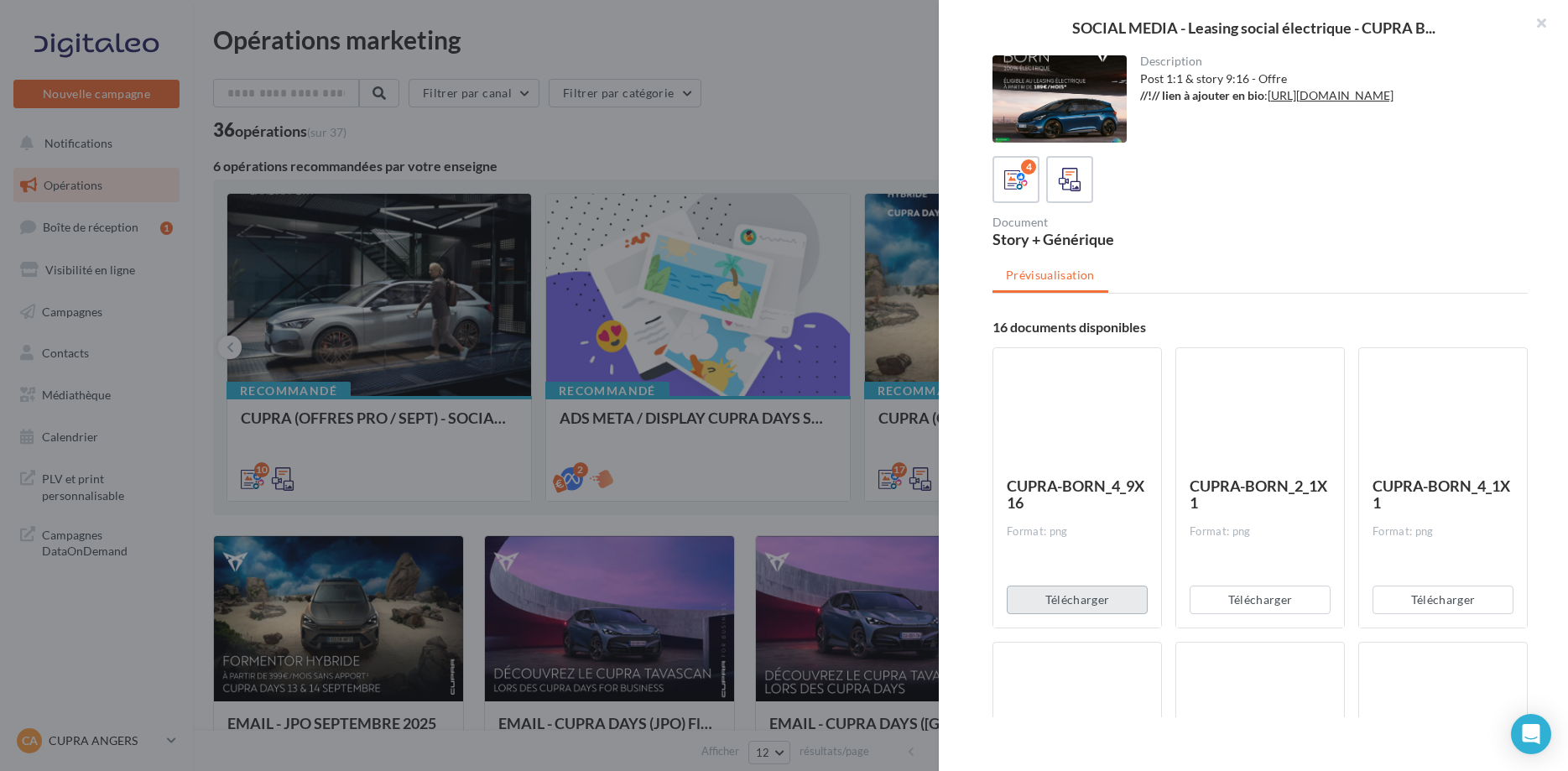
click at [1112, 594] on button "Télécharger" at bounding box center [1077, 599] width 141 height 28
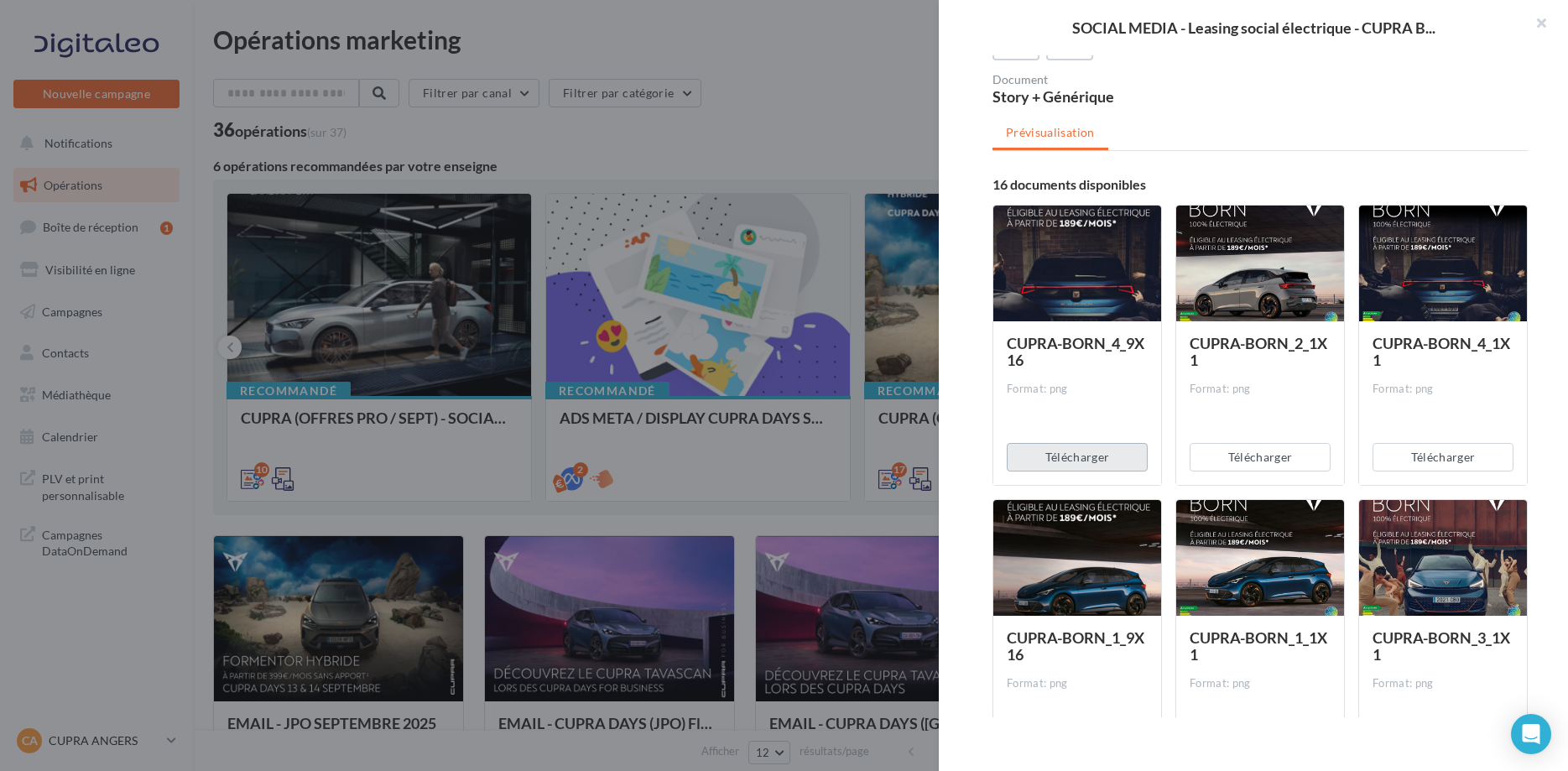
scroll to position [342, 0]
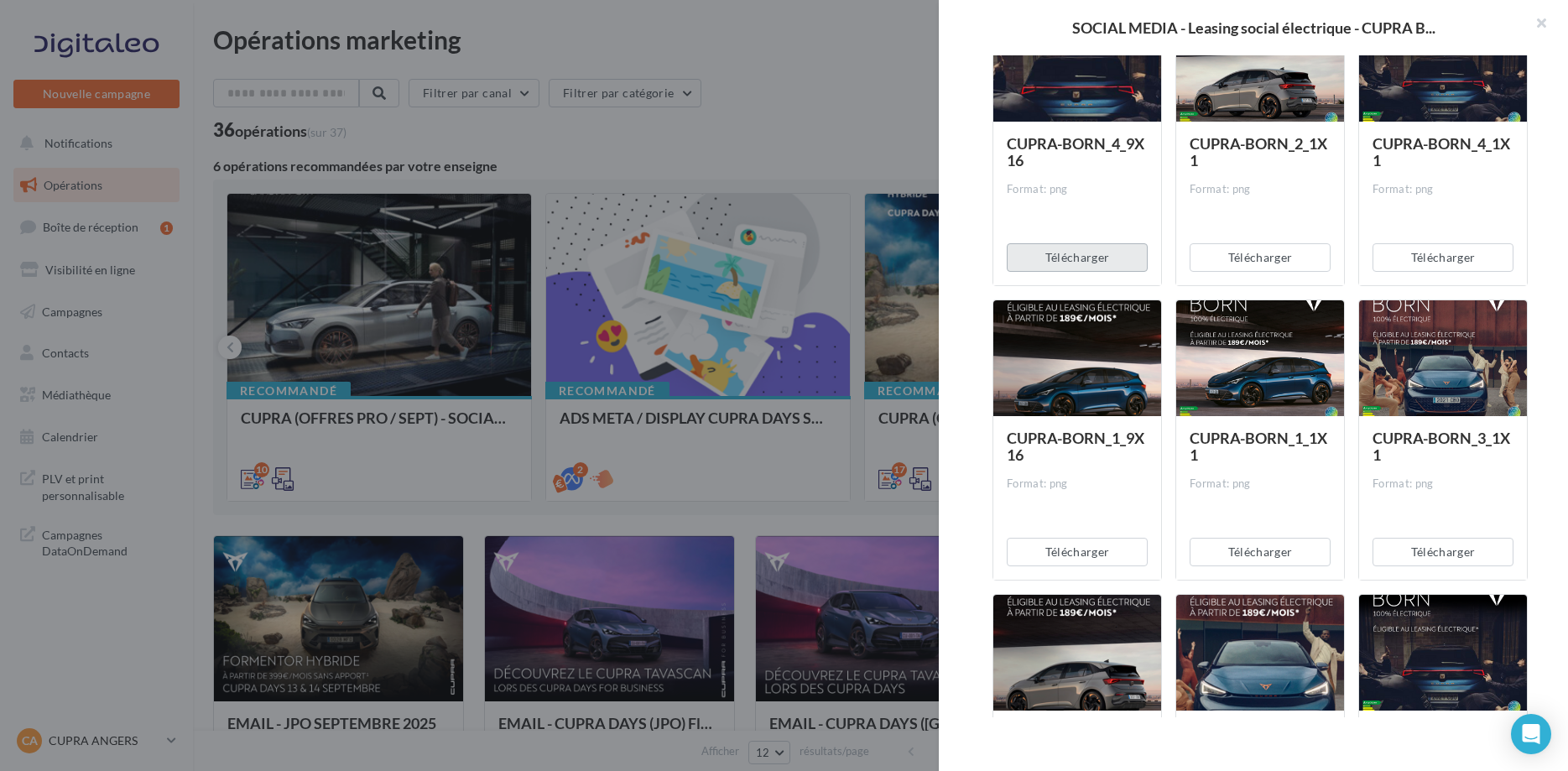
click at [1272, 573] on div "Télécharger" at bounding box center [1260, 551] width 168 height 56
click at [1278, 562] on button "Télécharger" at bounding box center [1260, 551] width 141 height 28
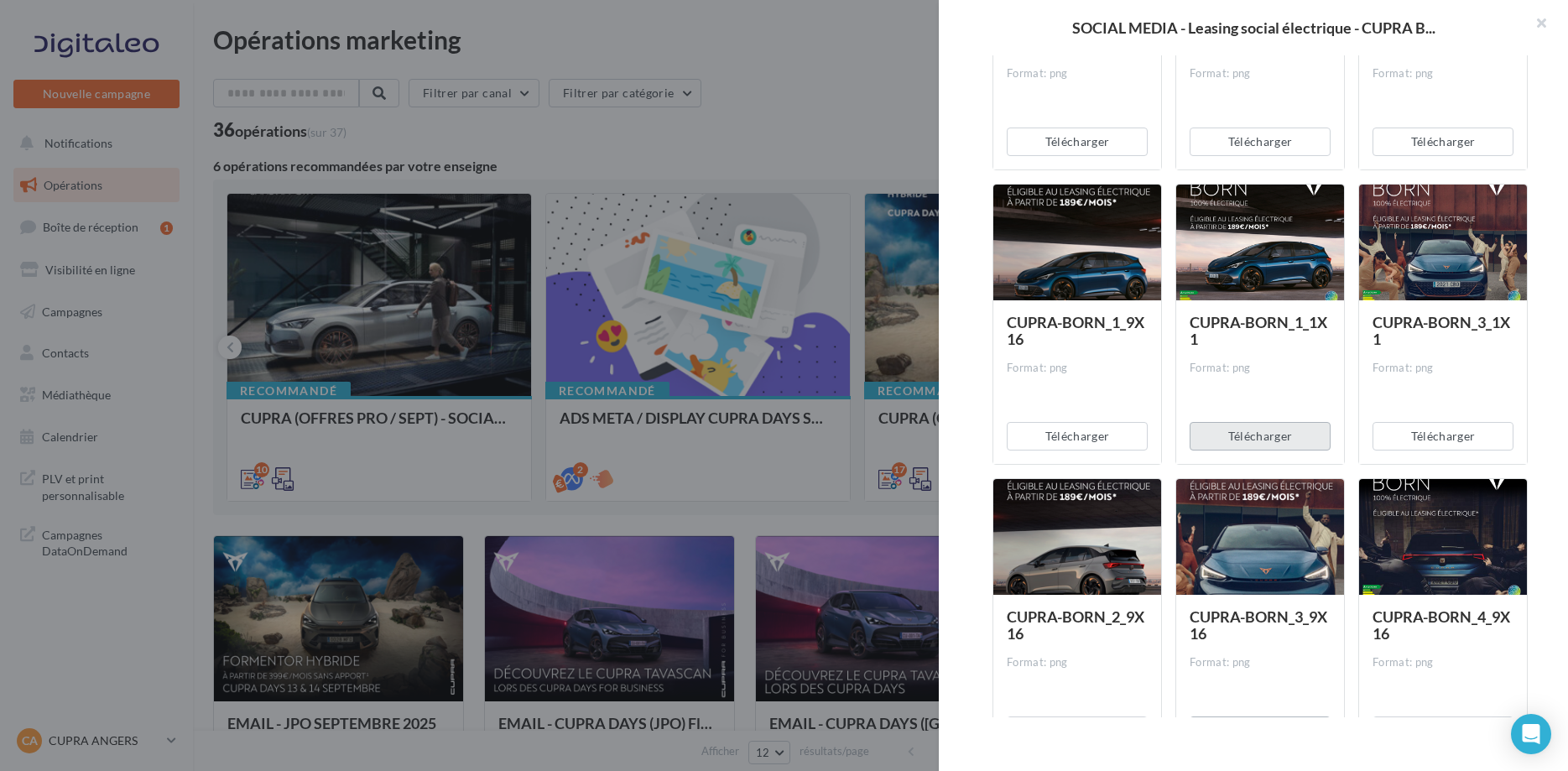
scroll to position [599, 0]
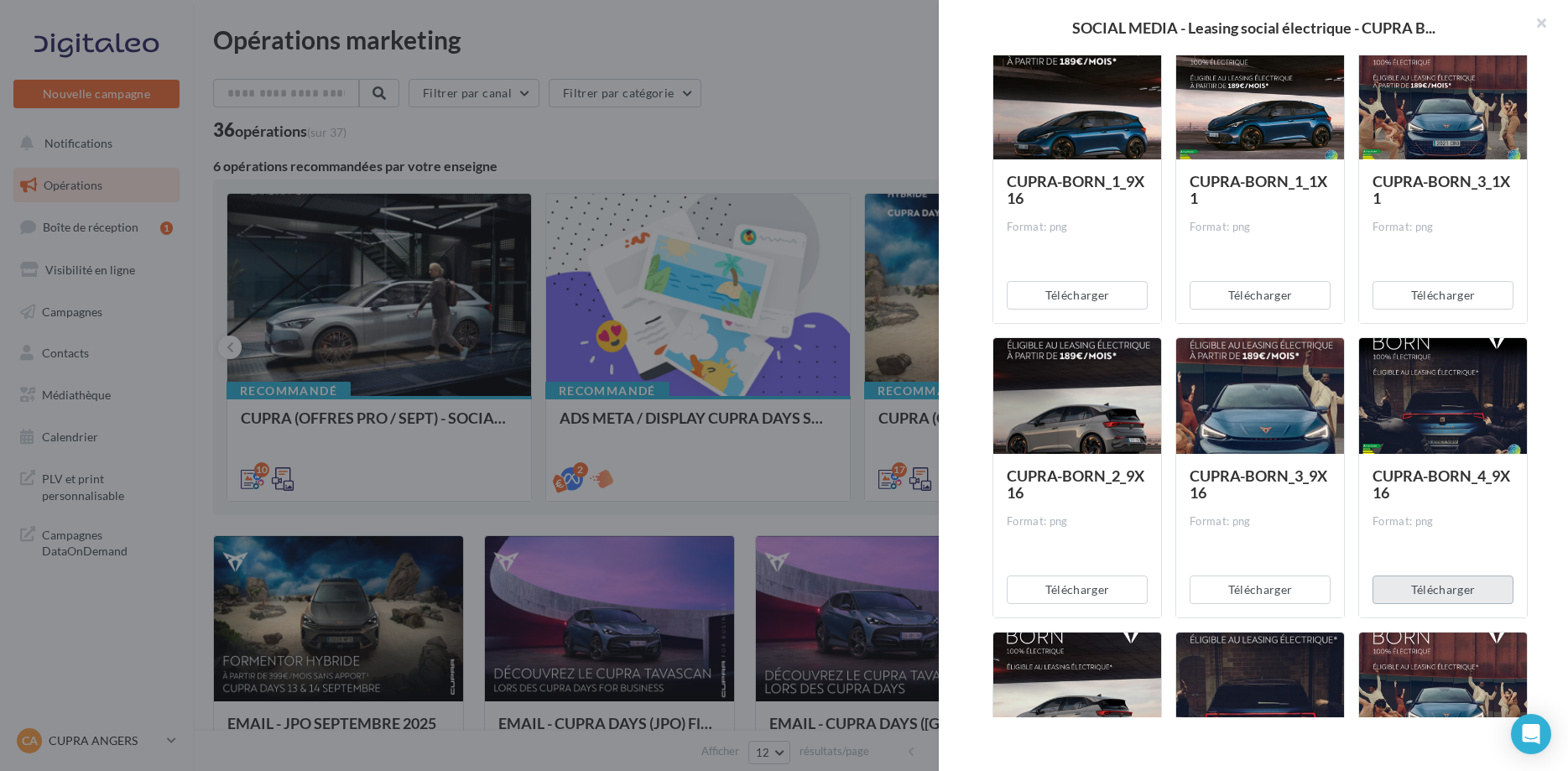
click at [1464, 595] on button "Télécharger" at bounding box center [1443, 589] width 141 height 28
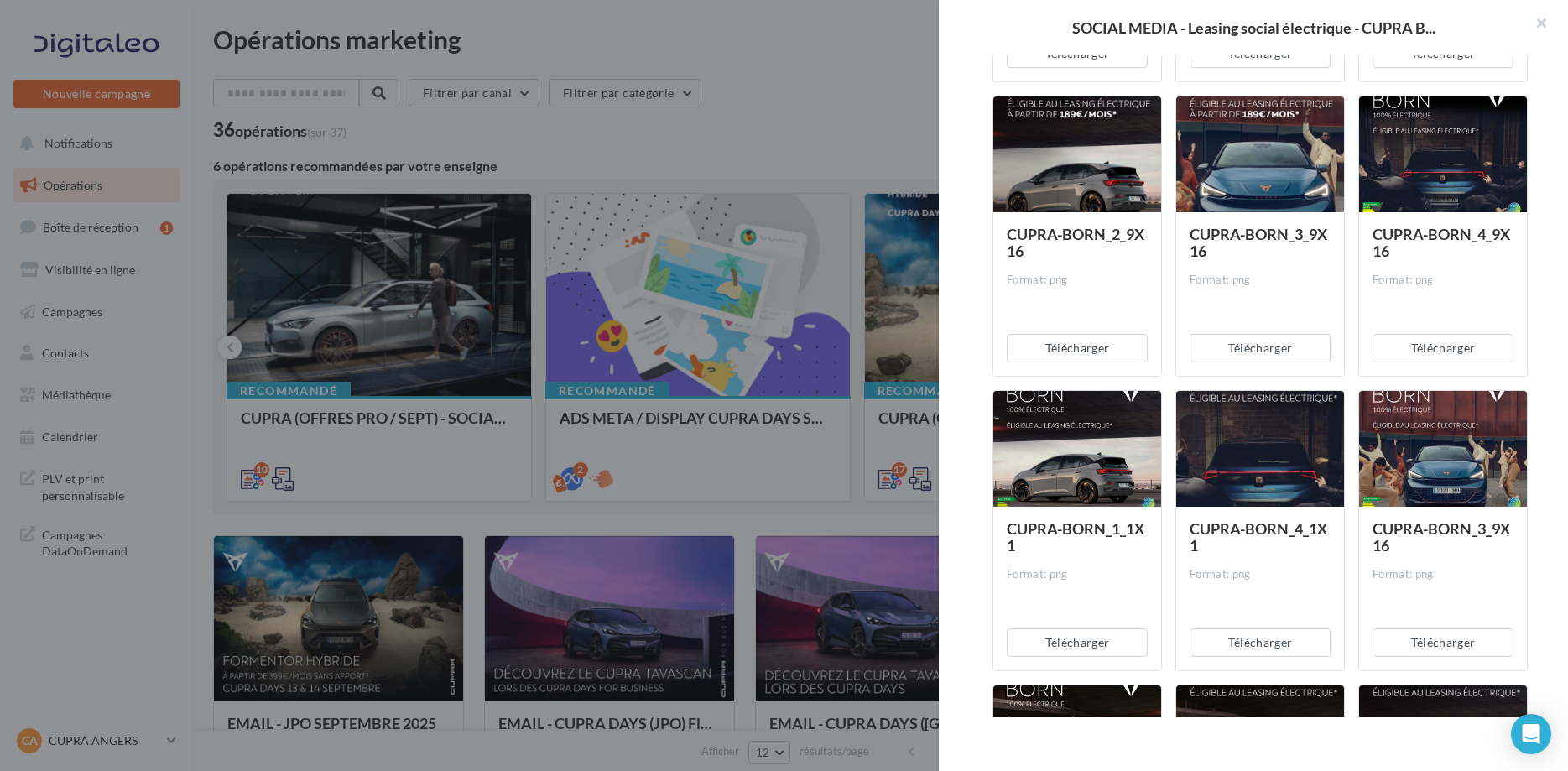
scroll to position [856, 0]
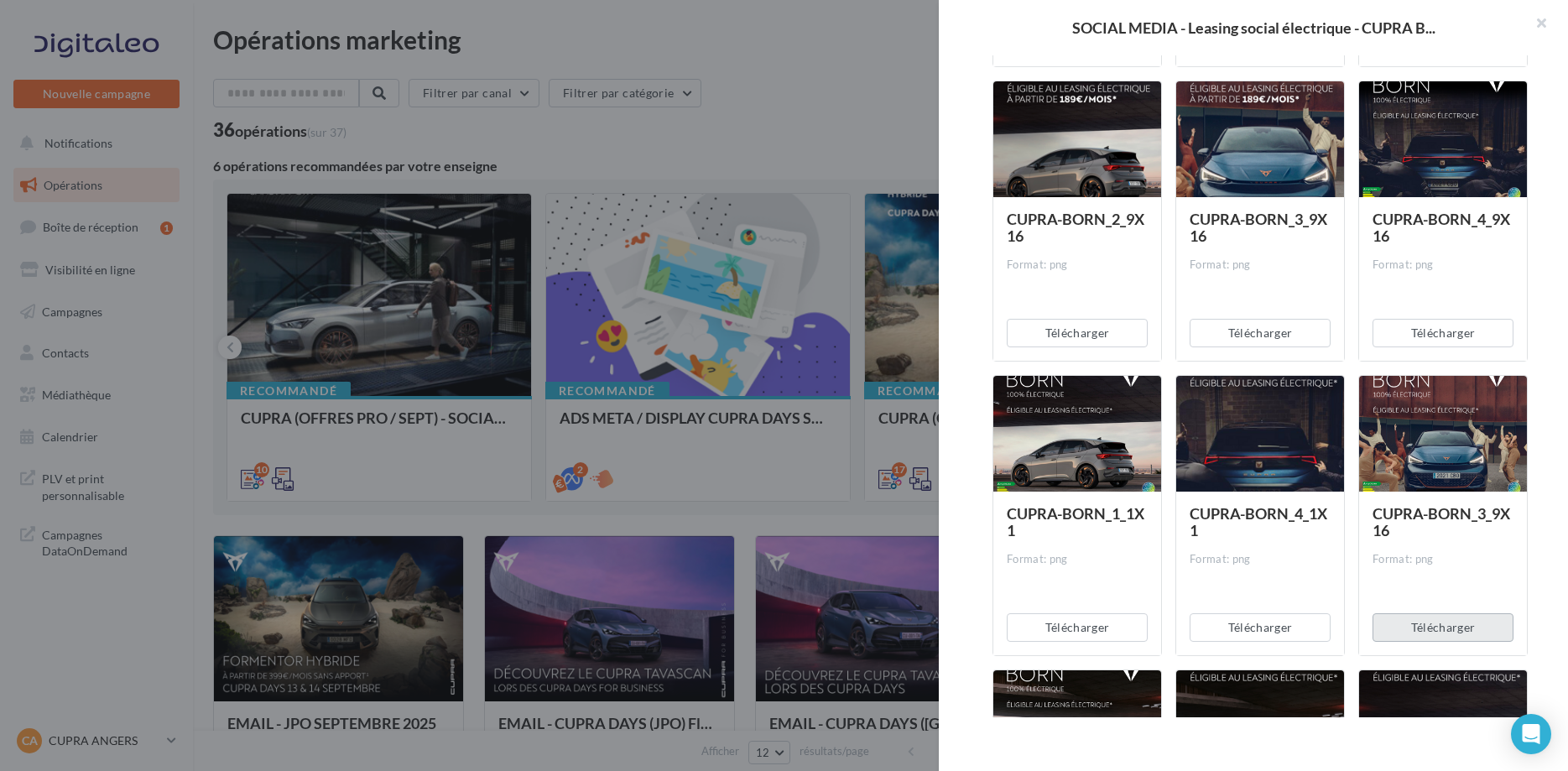
drag, startPoint x: 1465, startPoint y: 614, endPoint x: 1468, endPoint y: 627, distance: 13.3
click at [1465, 615] on div "Télécharger" at bounding box center [1443, 627] width 168 height 56
click at [1470, 636] on button "Télécharger" at bounding box center [1443, 627] width 141 height 28
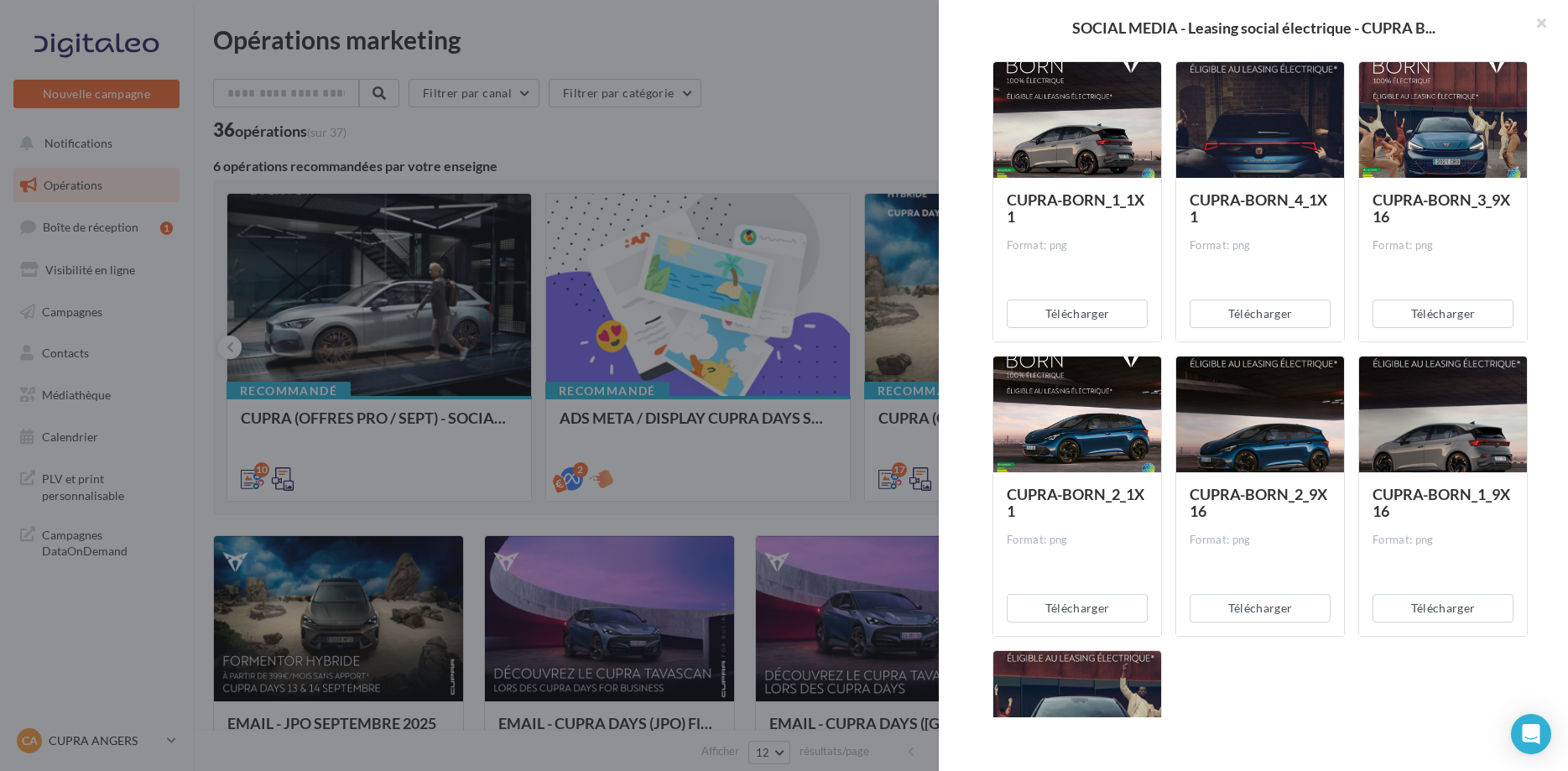
scroll to position [1198, 0]
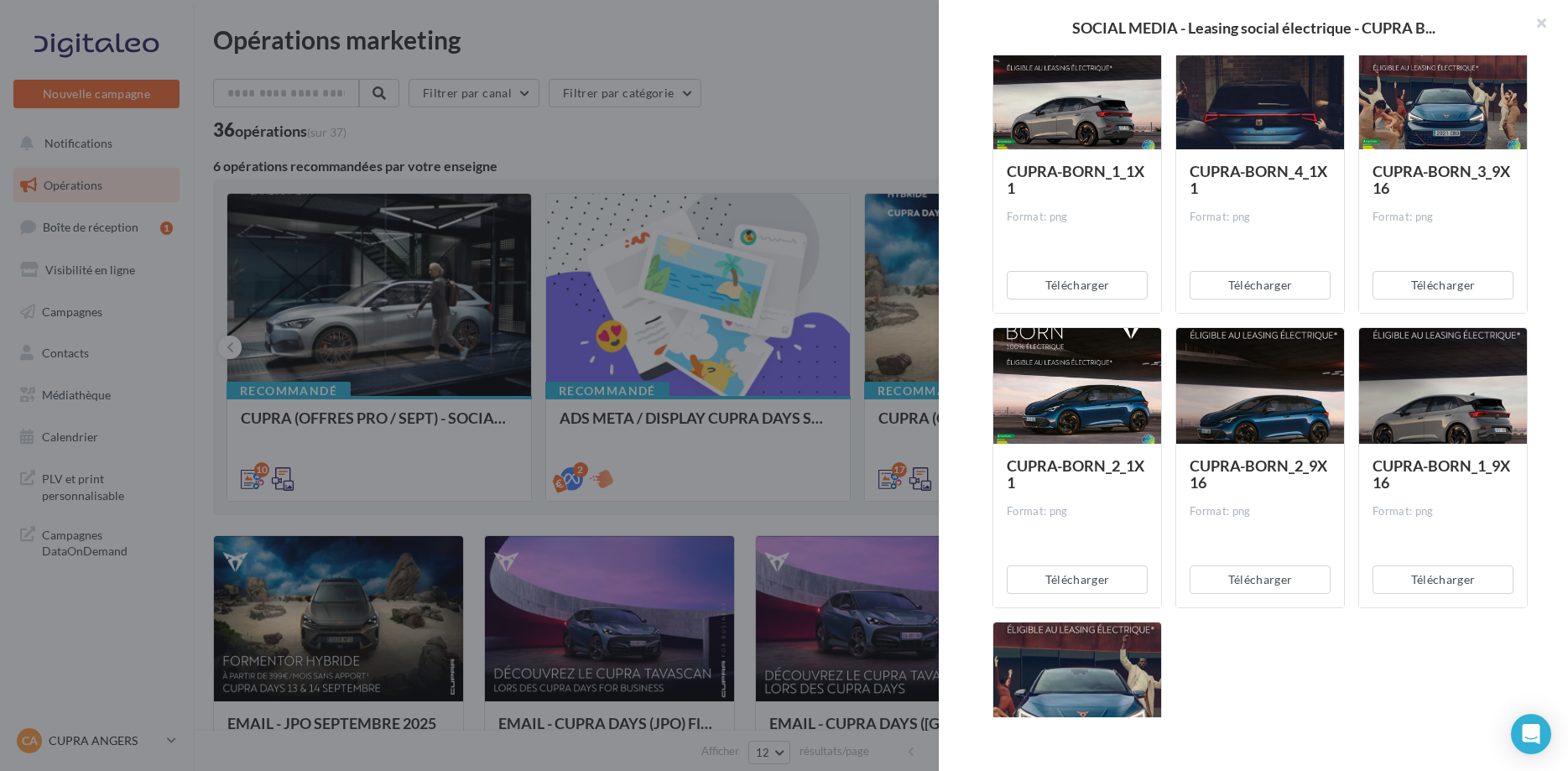
click at [1101, 608] on div "CUPRA-BORN_4_9X16 Format: png Télécharger CUPRA-BORN_2_1X1 Format: png Téléchar…" at bounding box center [1267, 33] width 549 height 1794
drag, startPoint x: 1129, startPoint y: 593, endPoint x: 1208, endPoint y: 592, distance: 79.0
click at [1130, 592] on button "Télécharger" at bounding box center [1077, 579] width 141 height 28
click at [1124, 590] on button "Télécharger" at bounding box center [1077, 579] width 141 height 28
click at [1295, 575] on button "Télécharger" at bounding box center [1260, 579] width 141 height 28
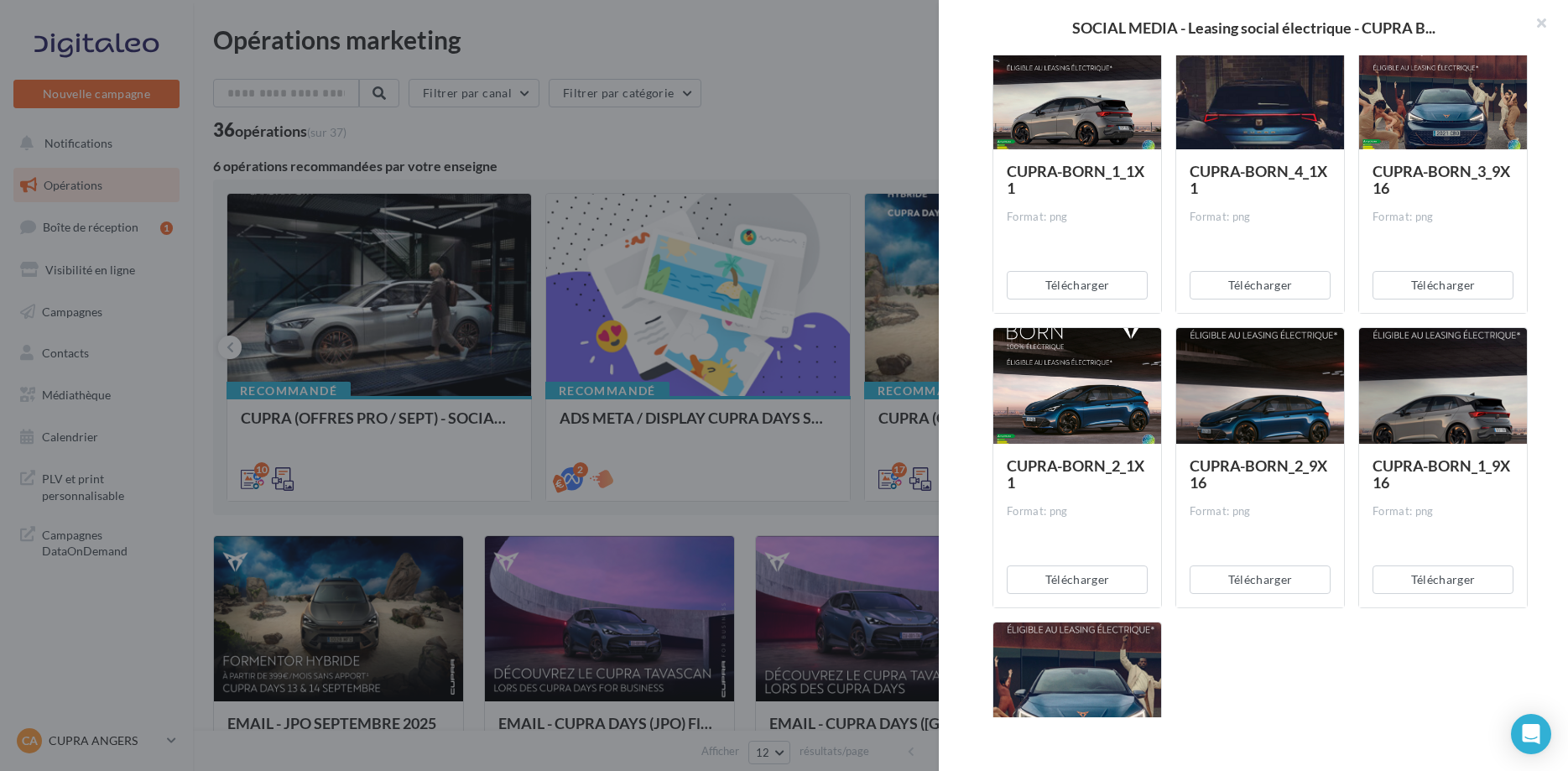
click at [786, 19] on div at bounding box center [784, 386] width 1568 height 771
